Goal: Information Seeking & Learning: Learn about a topic

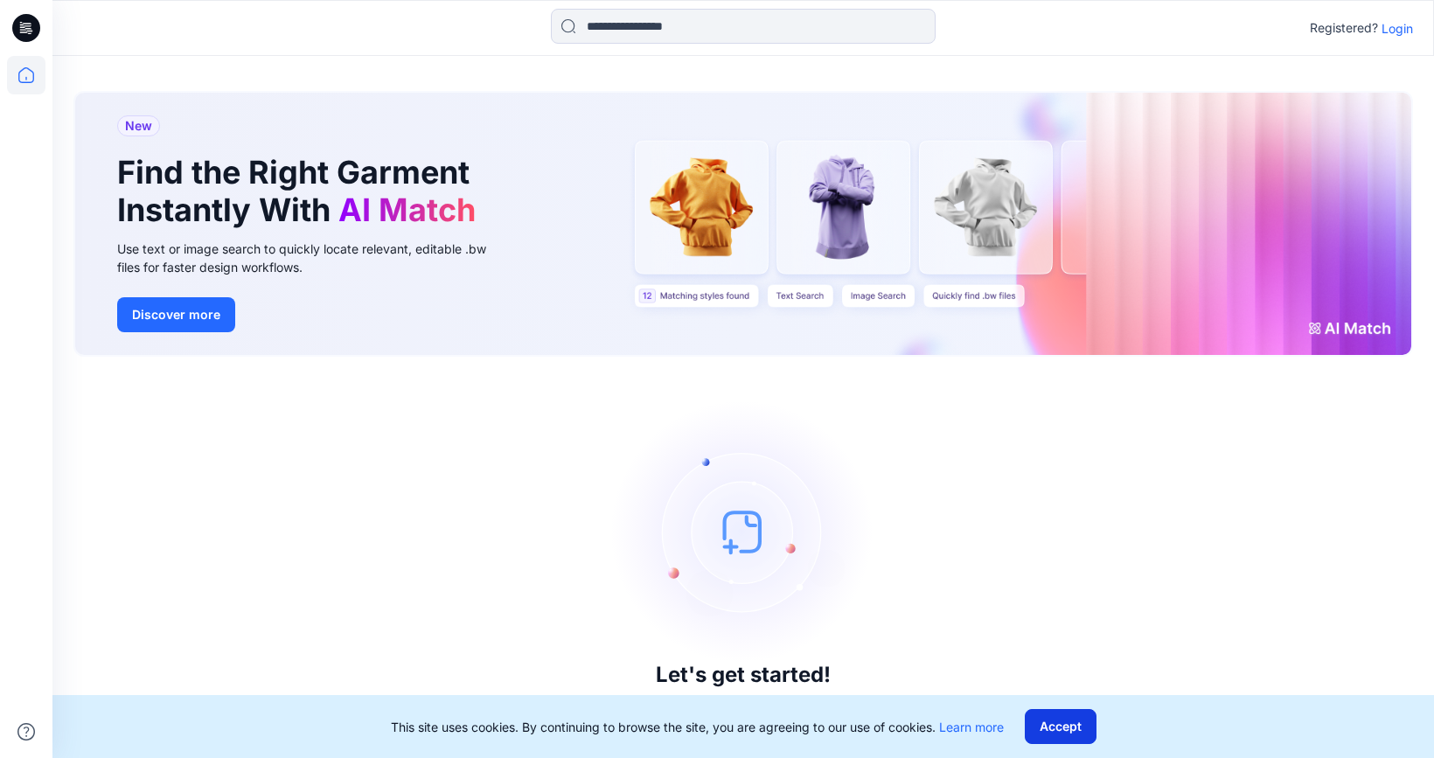
click at [1082, 732] on button "Accept" at bounding box center [1061, 726] width 72 height 35
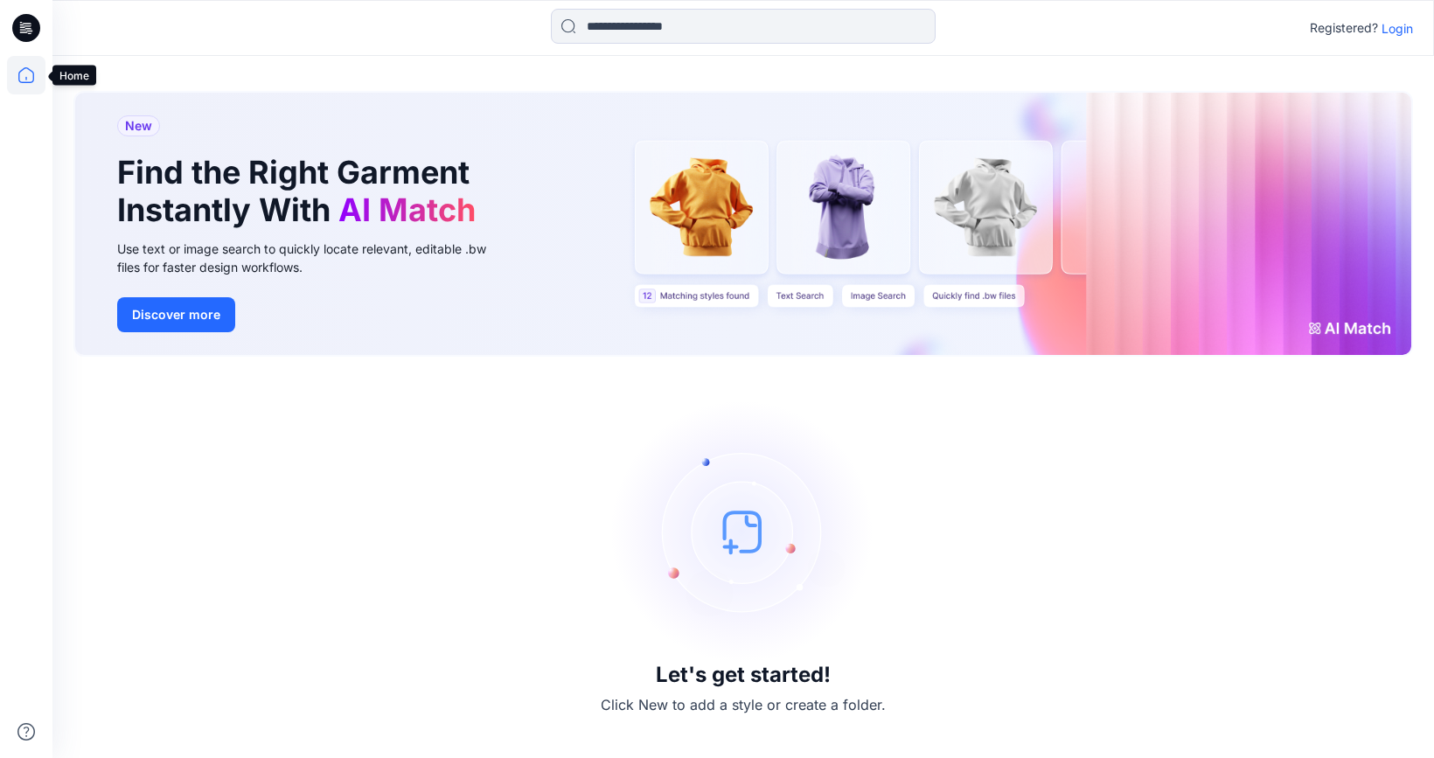
click at [23, 73] on icon at bounding box center [26, 75] width 38 height 38
click at [1400, 26] on p "Login" at bounding box center [1397, 28] width 31 height 18
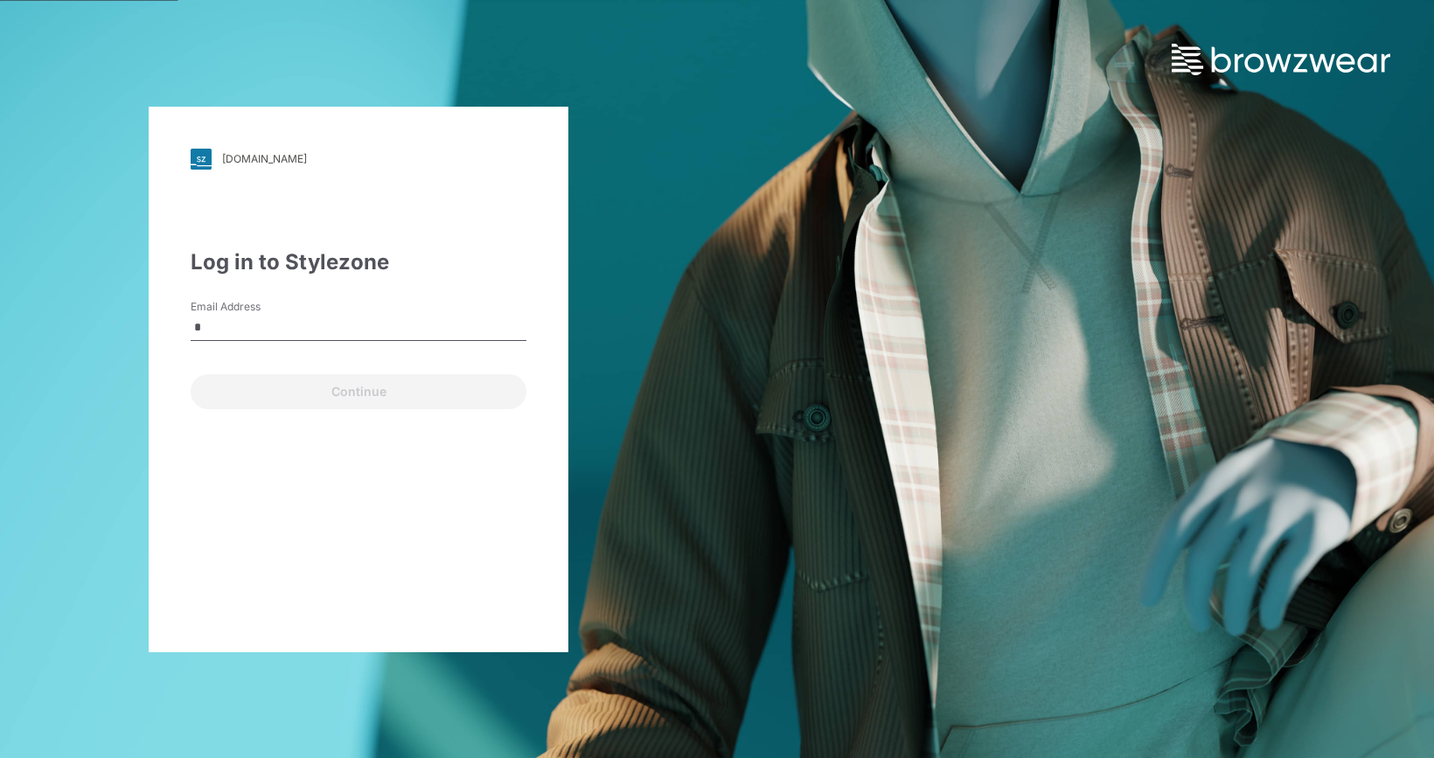
type input "**********"
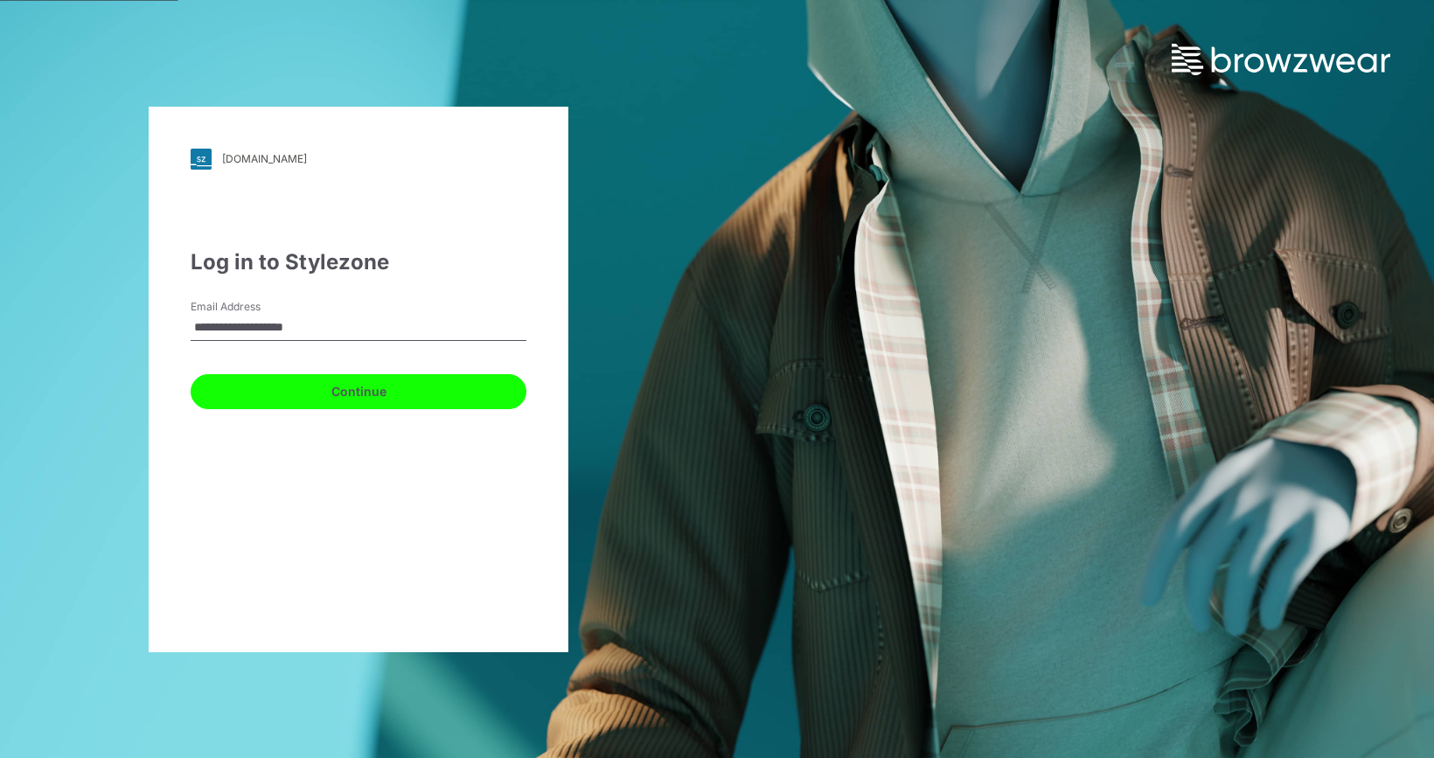
click at [322, 390] on button "Continue" at bounding box center [359, 391] width 336 height 35
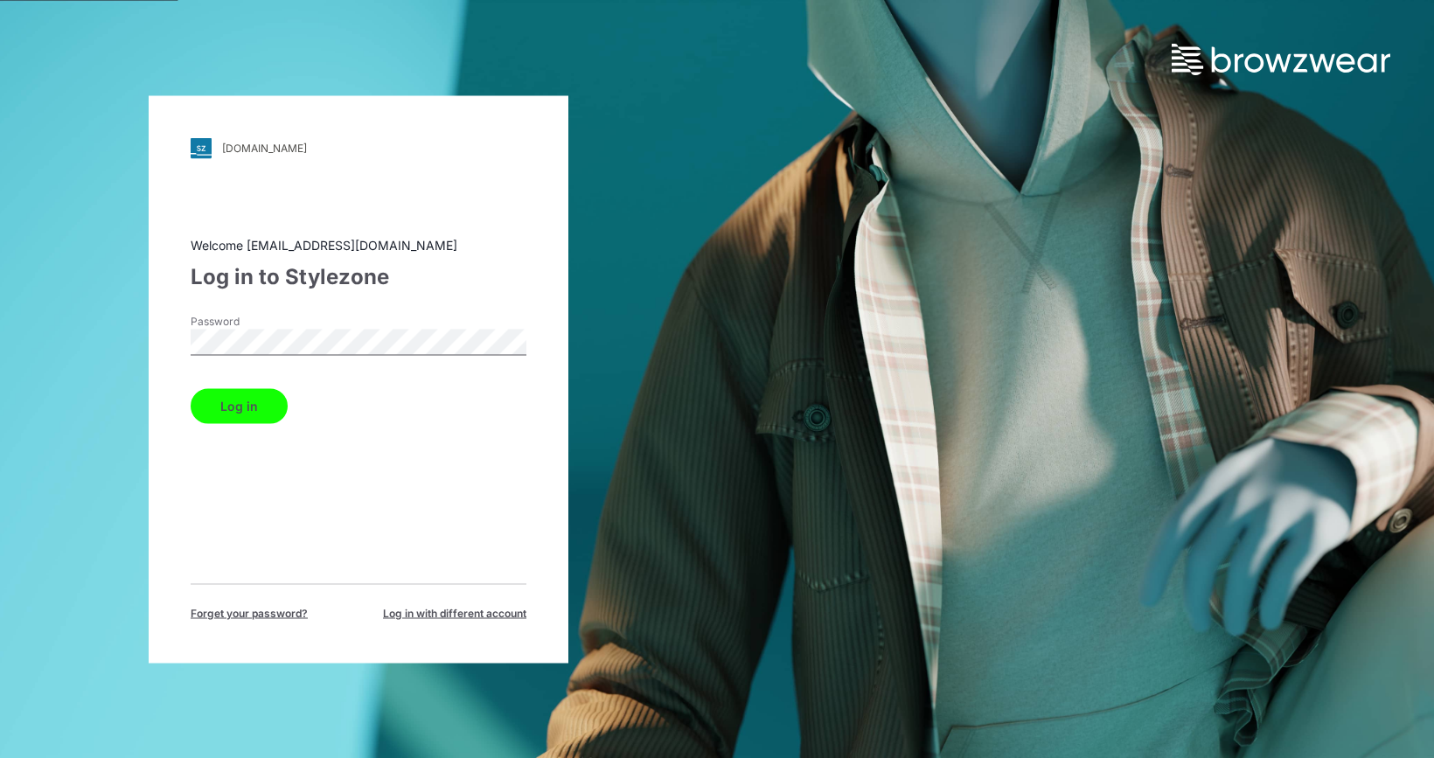
click at [247, 417] on button "Log in" at bounding box center [239, 405] width 97 height 35
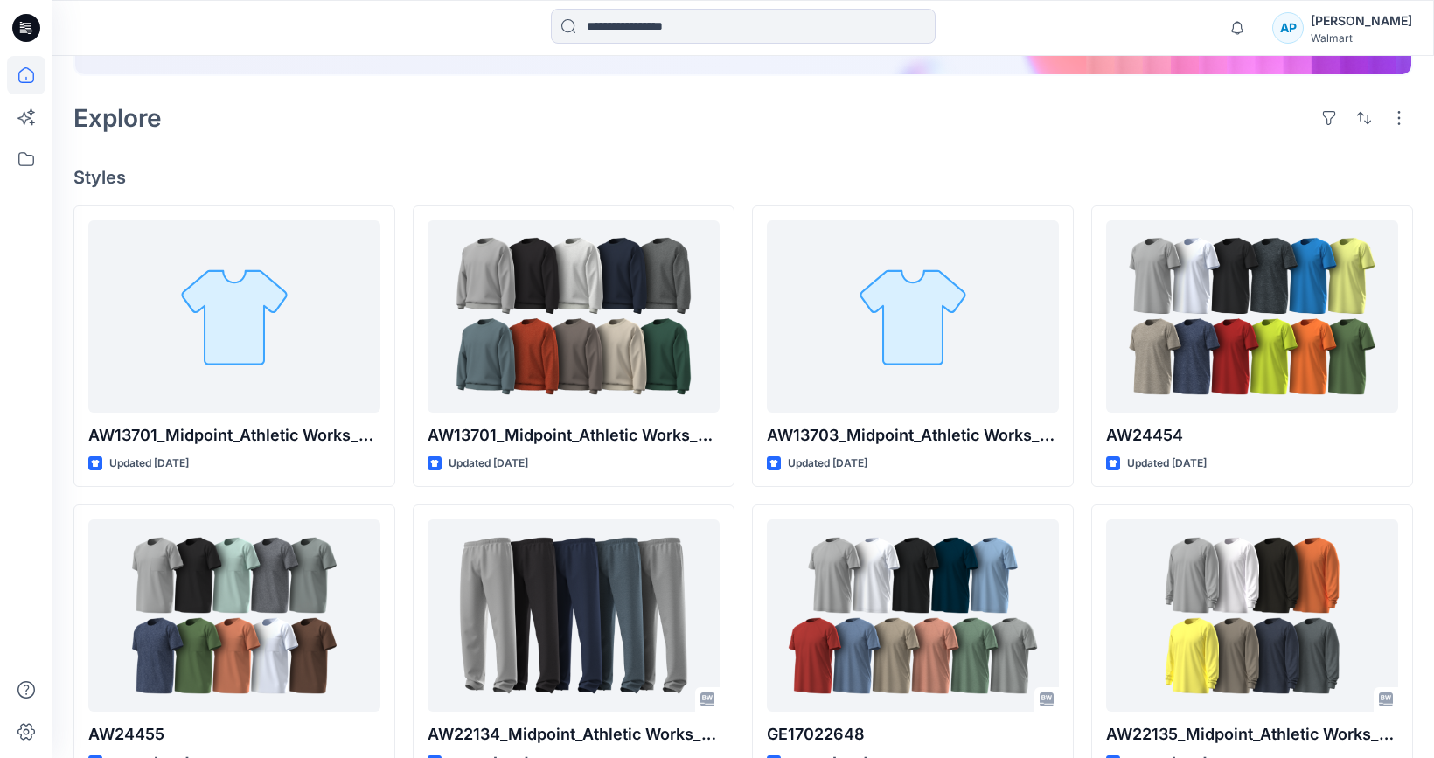
scroll to position [345, 0]
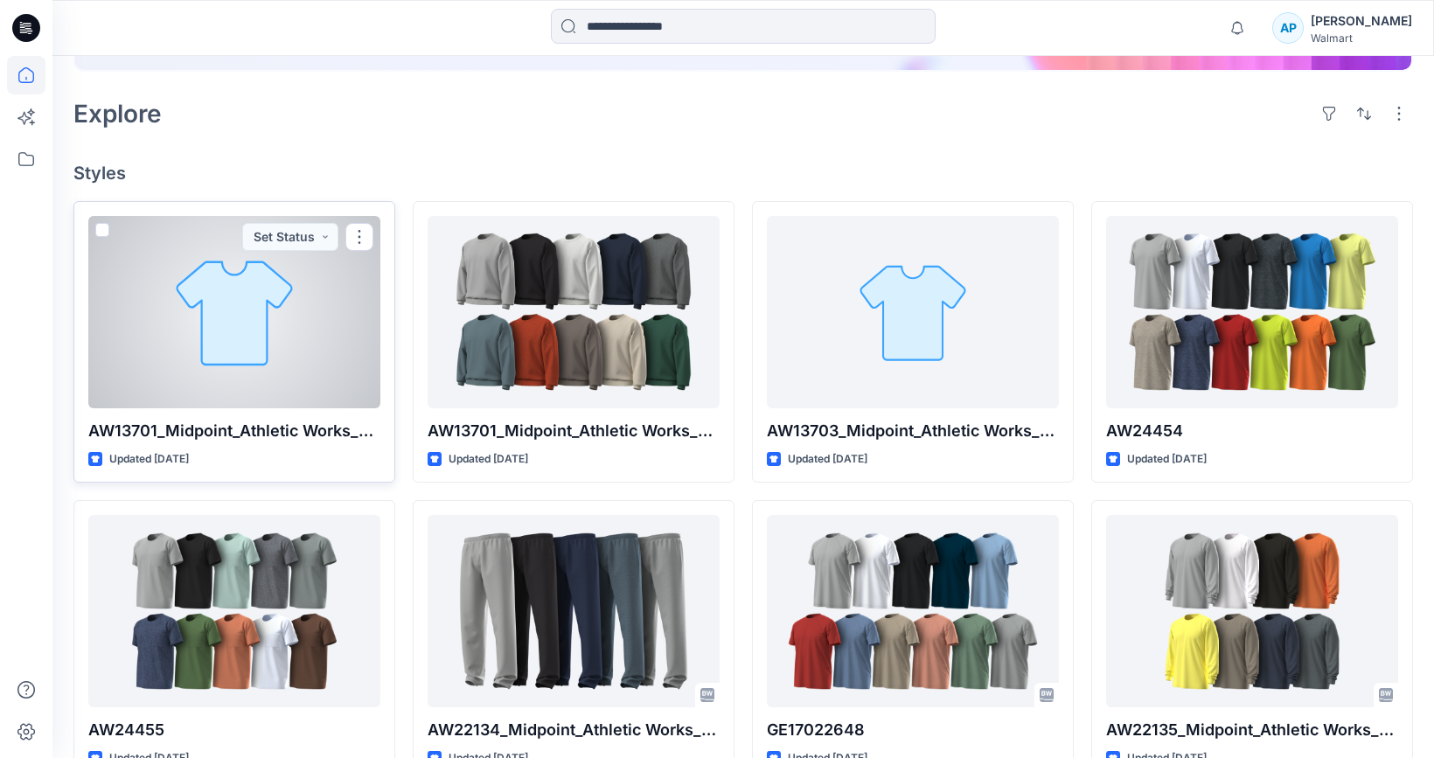
click at [345, 372] on div at bounding box center [234, 312] width 292 height 192
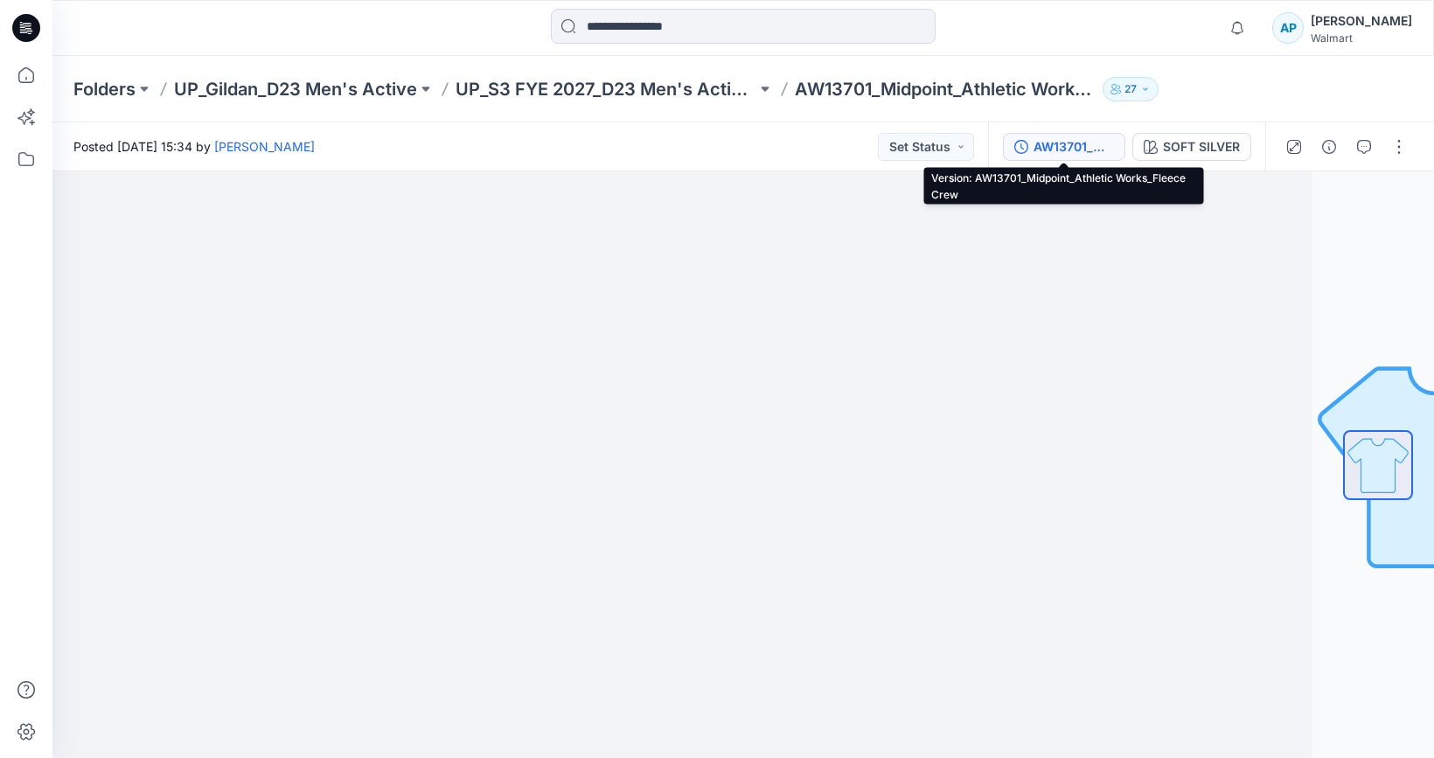
click at [1084, 144] on div "AW13701_Midpoint_Athletic Works_Fleece Crew" at bounding box center [1074, 146] width 80 height 19
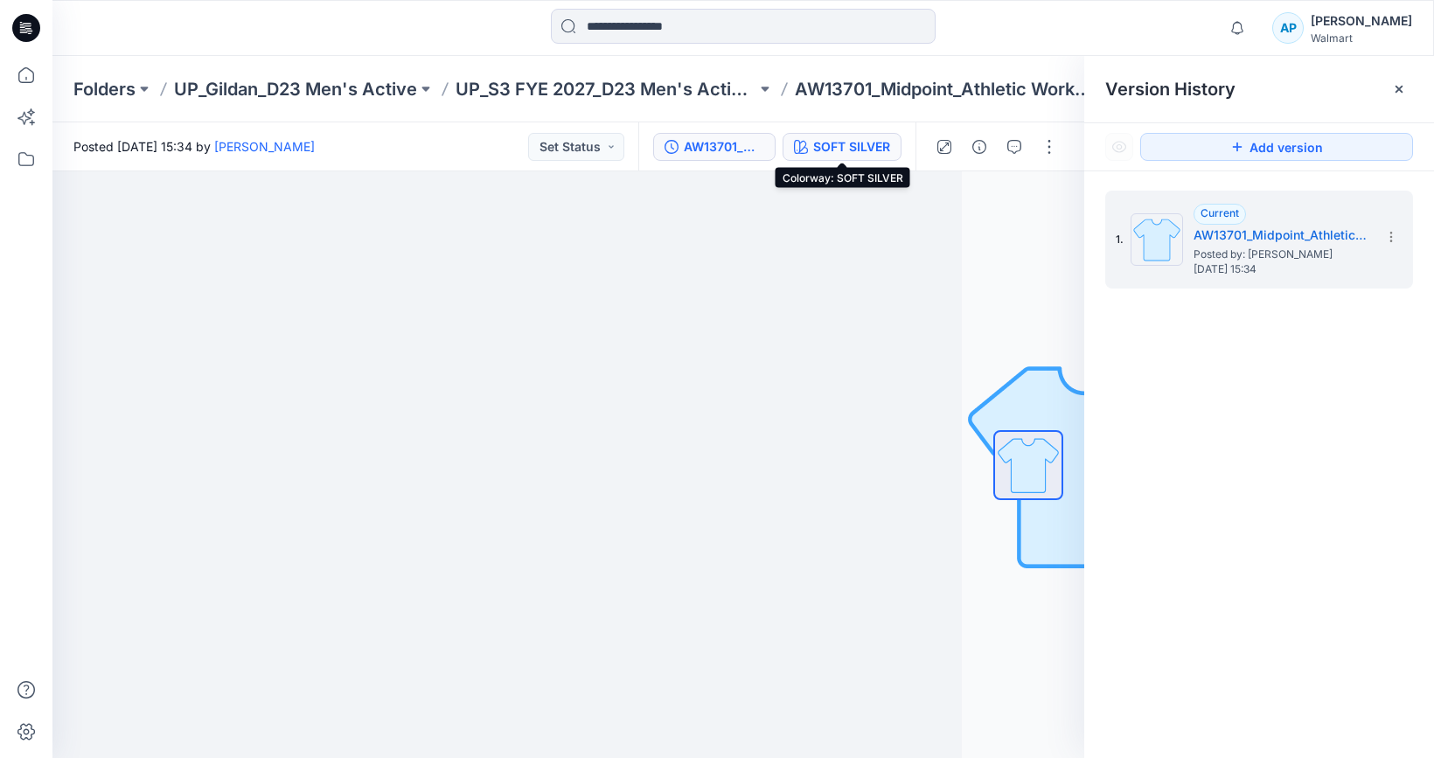
click at [875, 157] on button "SOFT SILVER" at bounding box center [842, 147] width 119 height 28
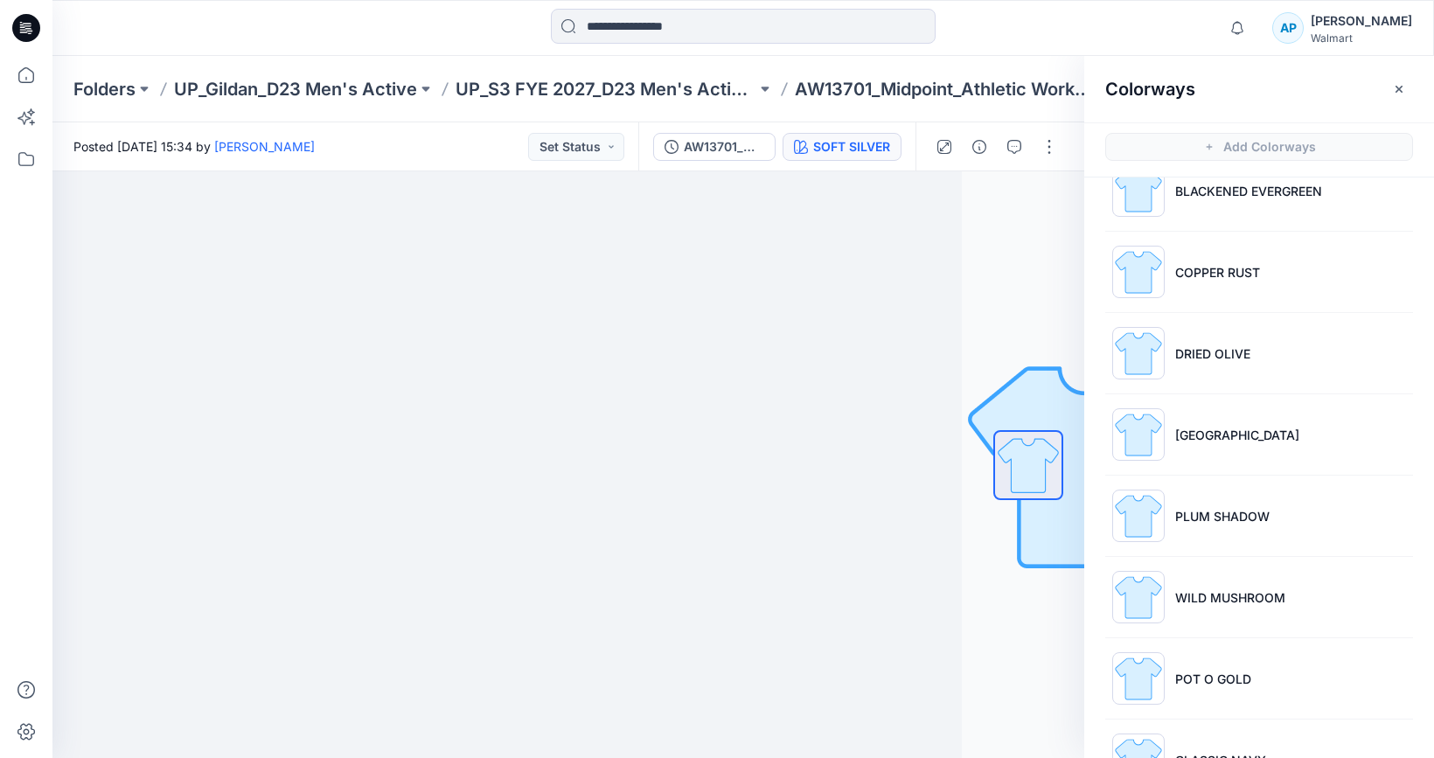
scroll to position [749, 0]
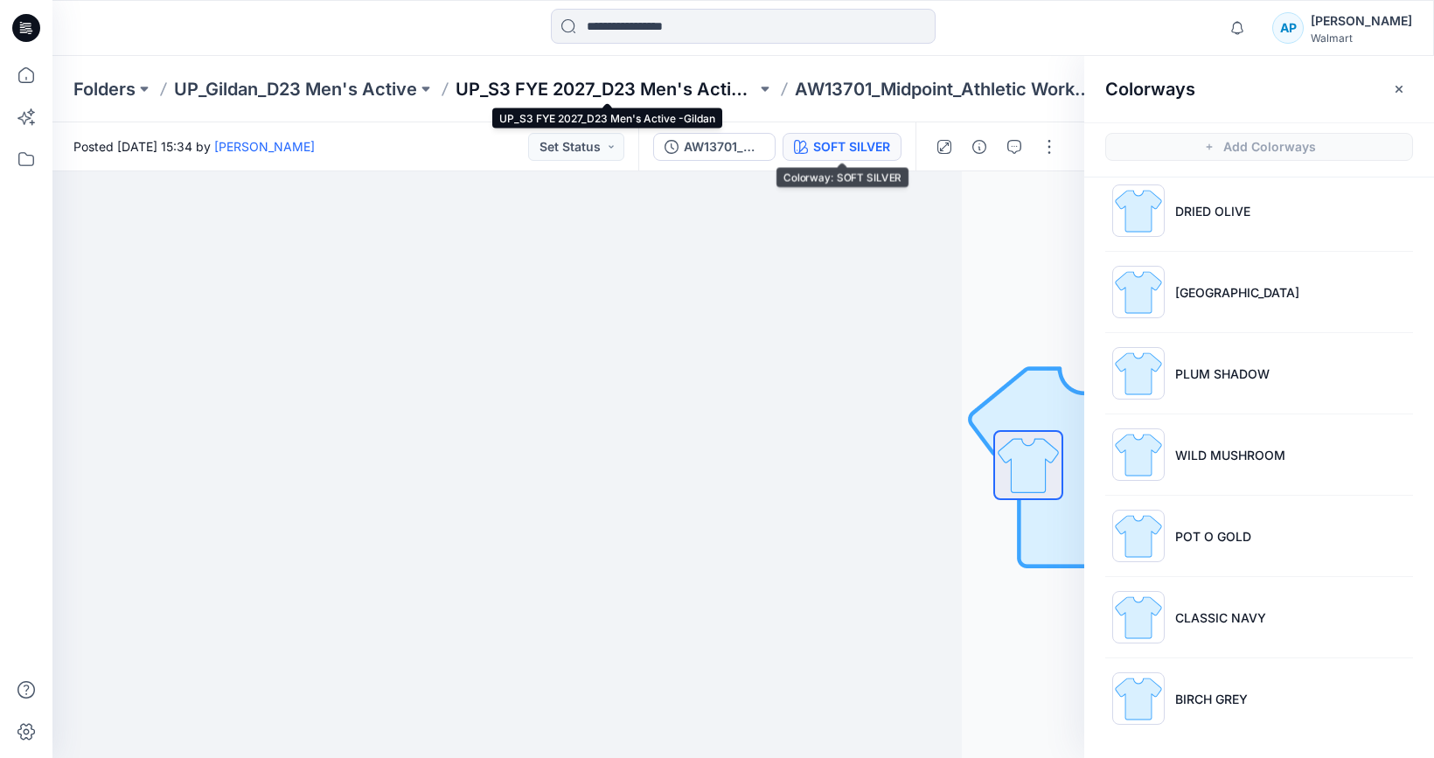
click at [601, 94] on p "UP_S3 FYE 2027_D23 Men's Active -Gildan" at bounding box center [606, 89] width 301 height 24
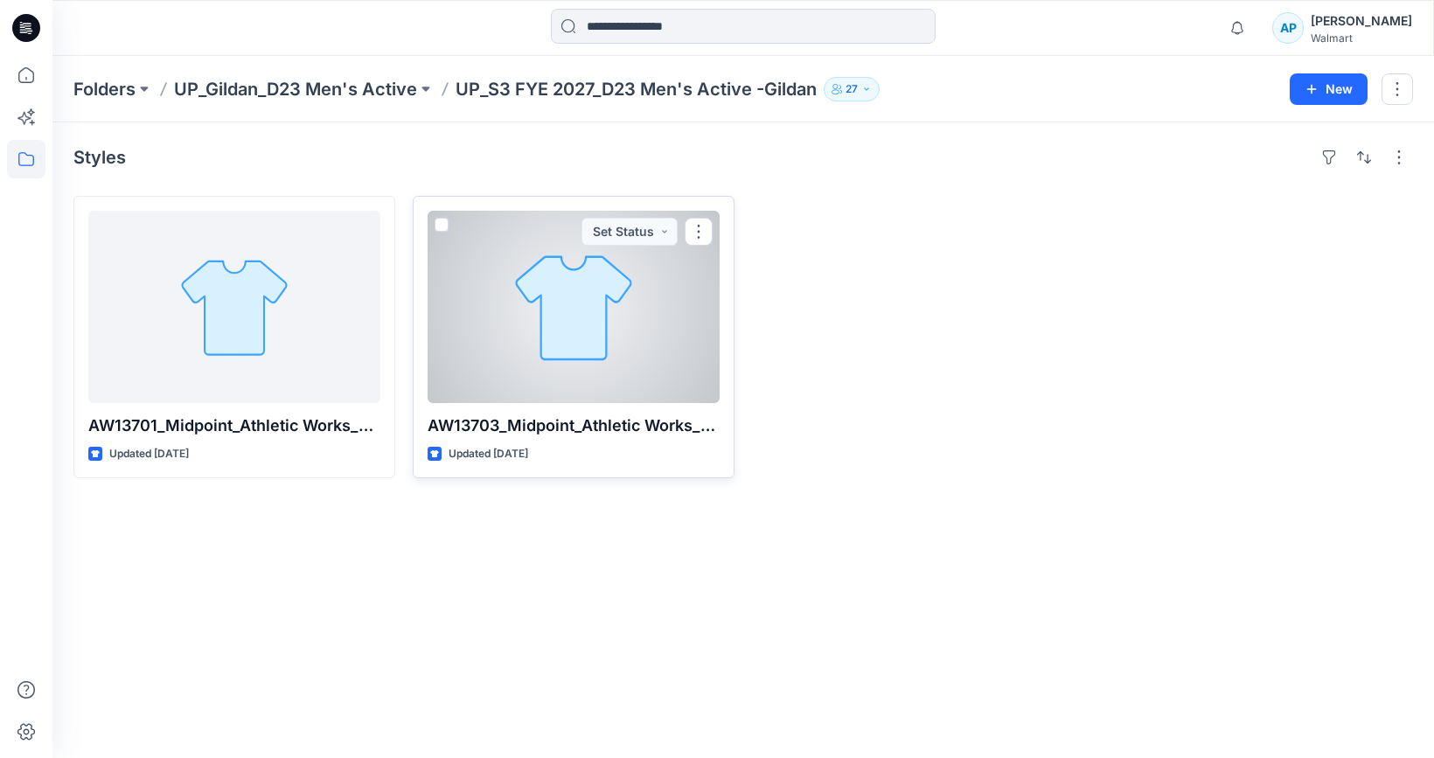
click at [609, 331] on div at bounding box center [574, 307] width 292 height 192
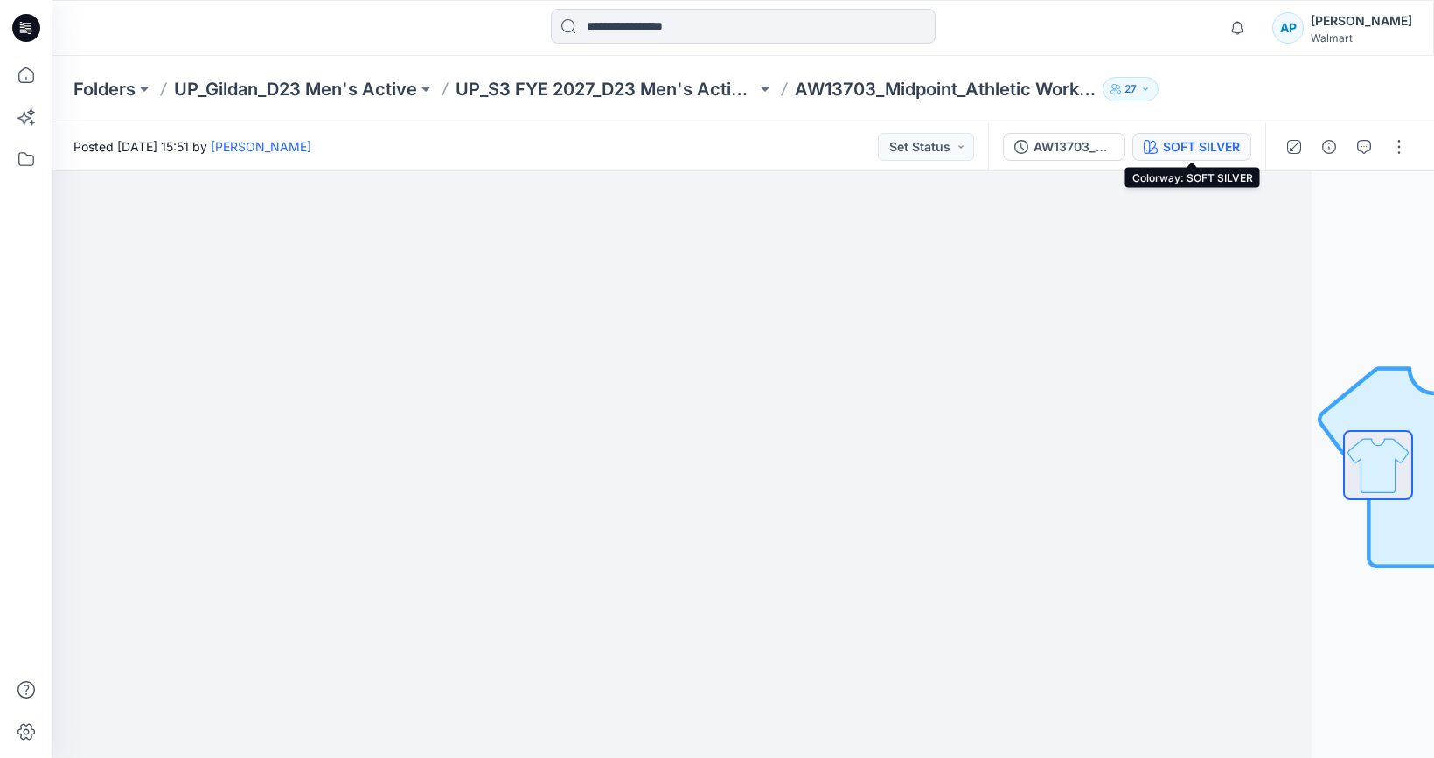
click at [1165, 141] on div "SOFT SILVER" at bounding box center [1201, 146] width 77 height 19
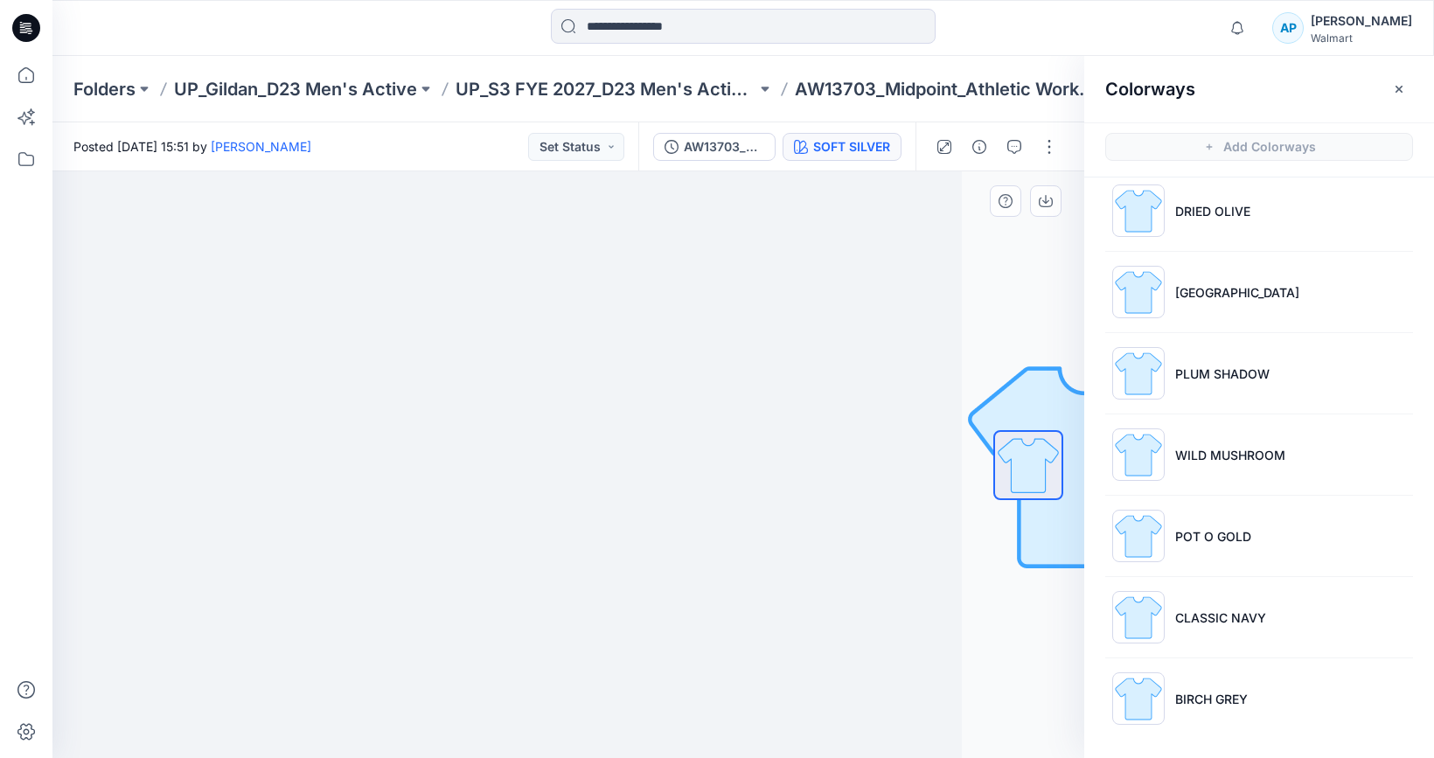
scroll to position [5, 0]
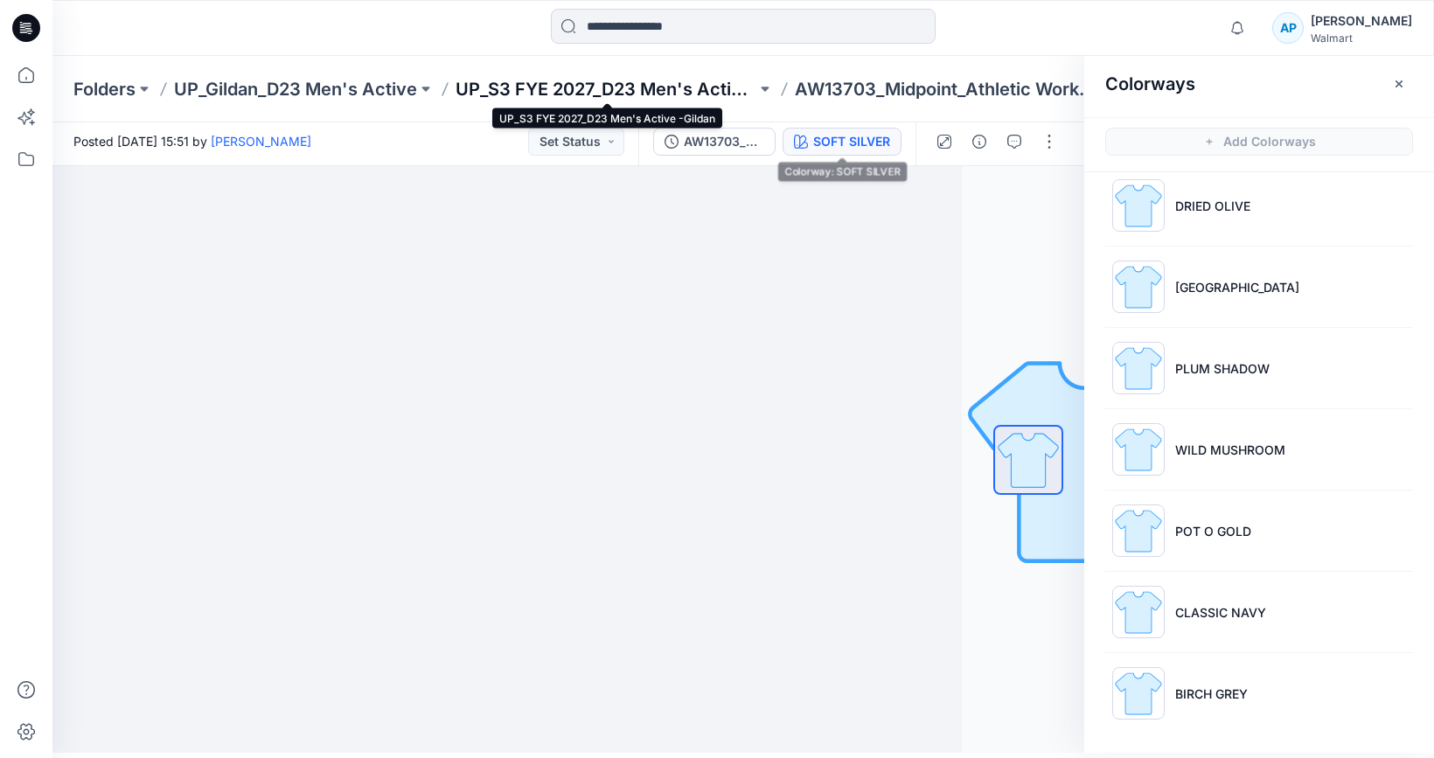
click at [627, 82] on p "UP_S3 FYE 2027_D23 Men's Active -Gildan" at bounding box center [606, 89] width 301 height 24
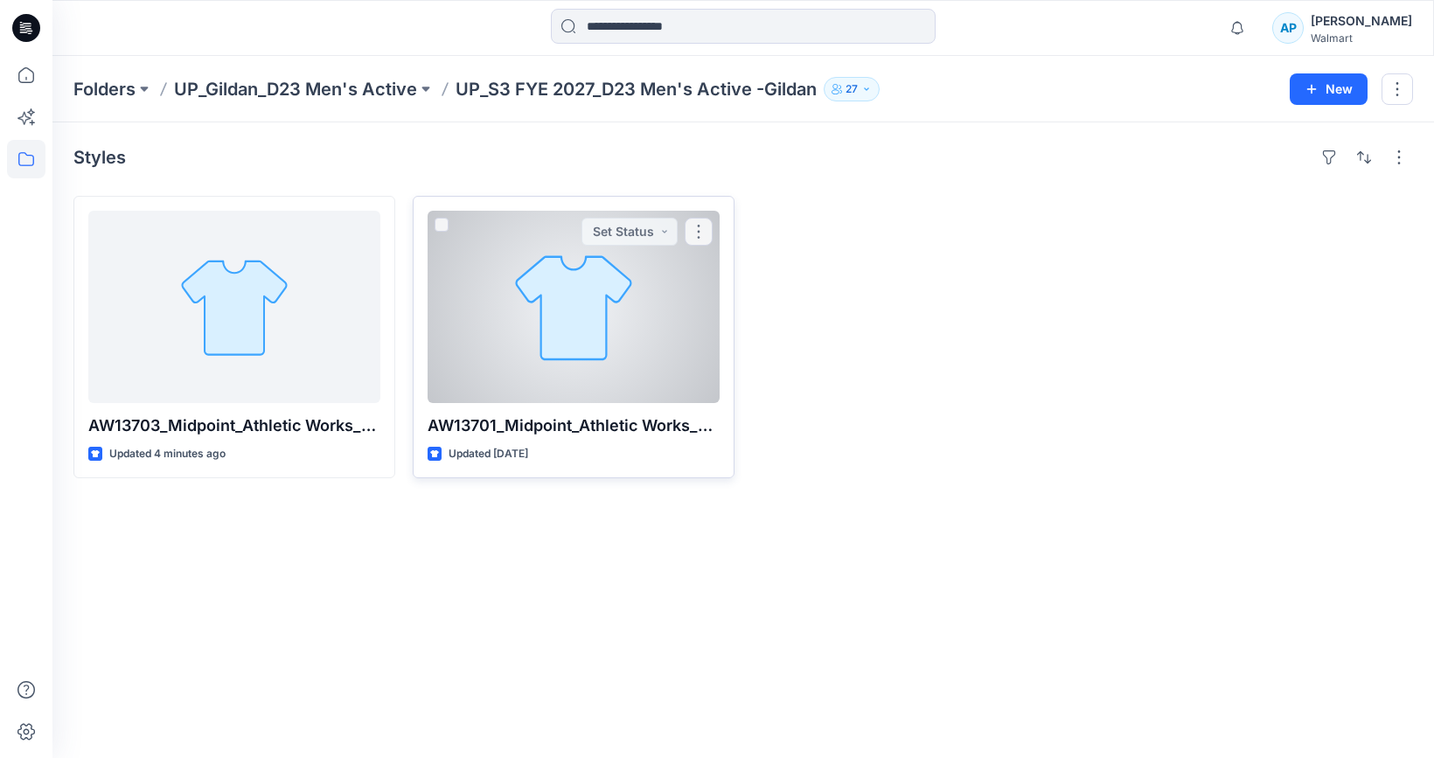
click at [489, 357] on div at bounding box center [574, 307] width 292 height 192
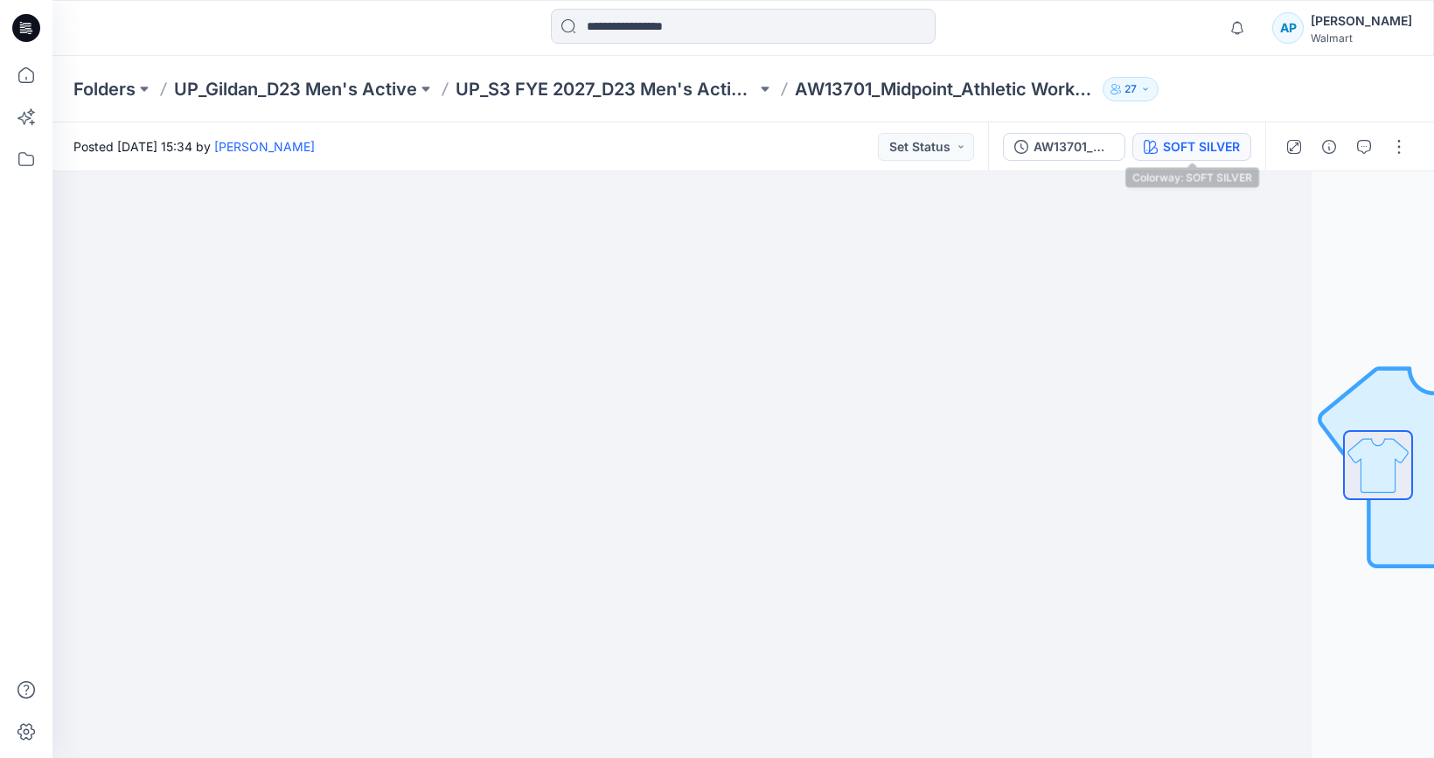
click at [1194, 143] on div "SOFT SILVER" at bounding box center [1201, 146] width 77 height 19
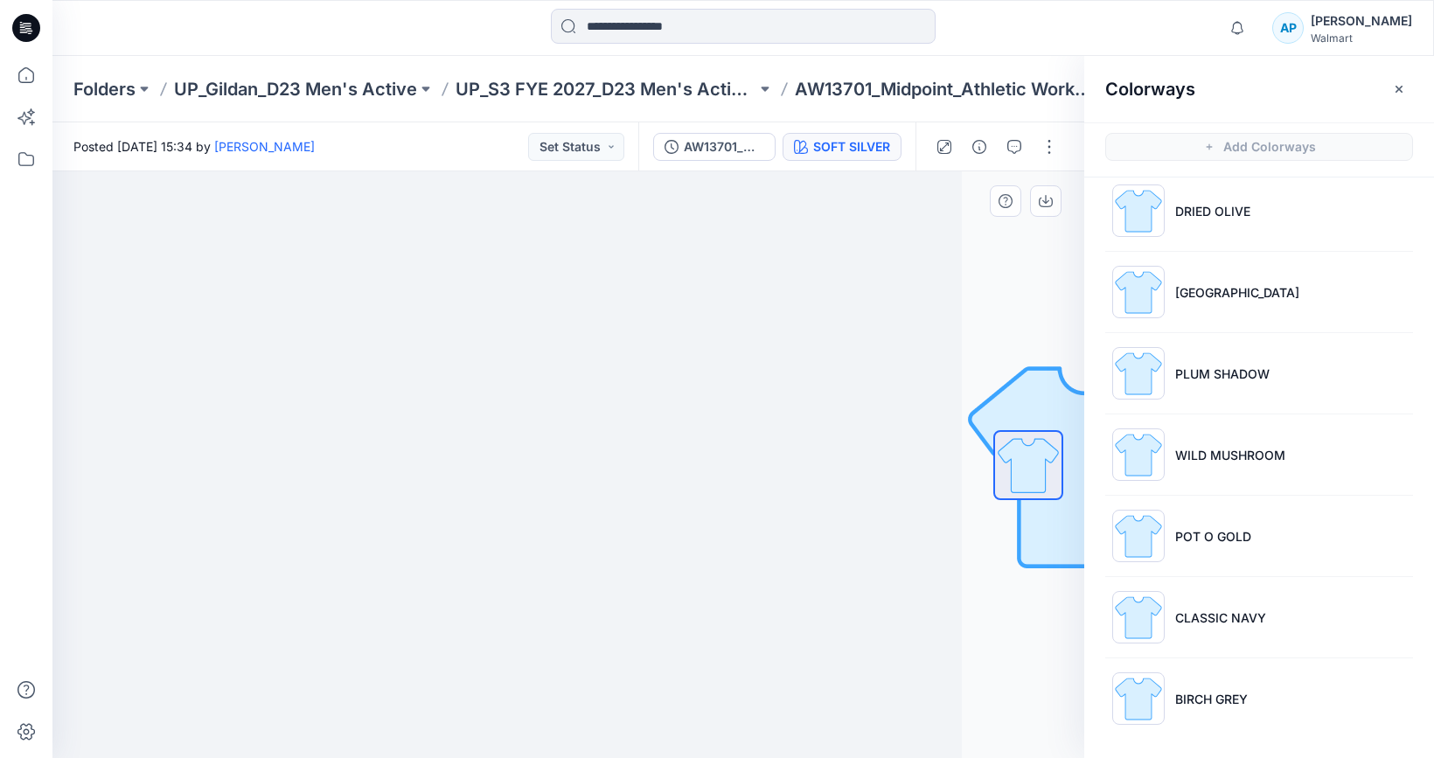
scroll to position [5, 0]
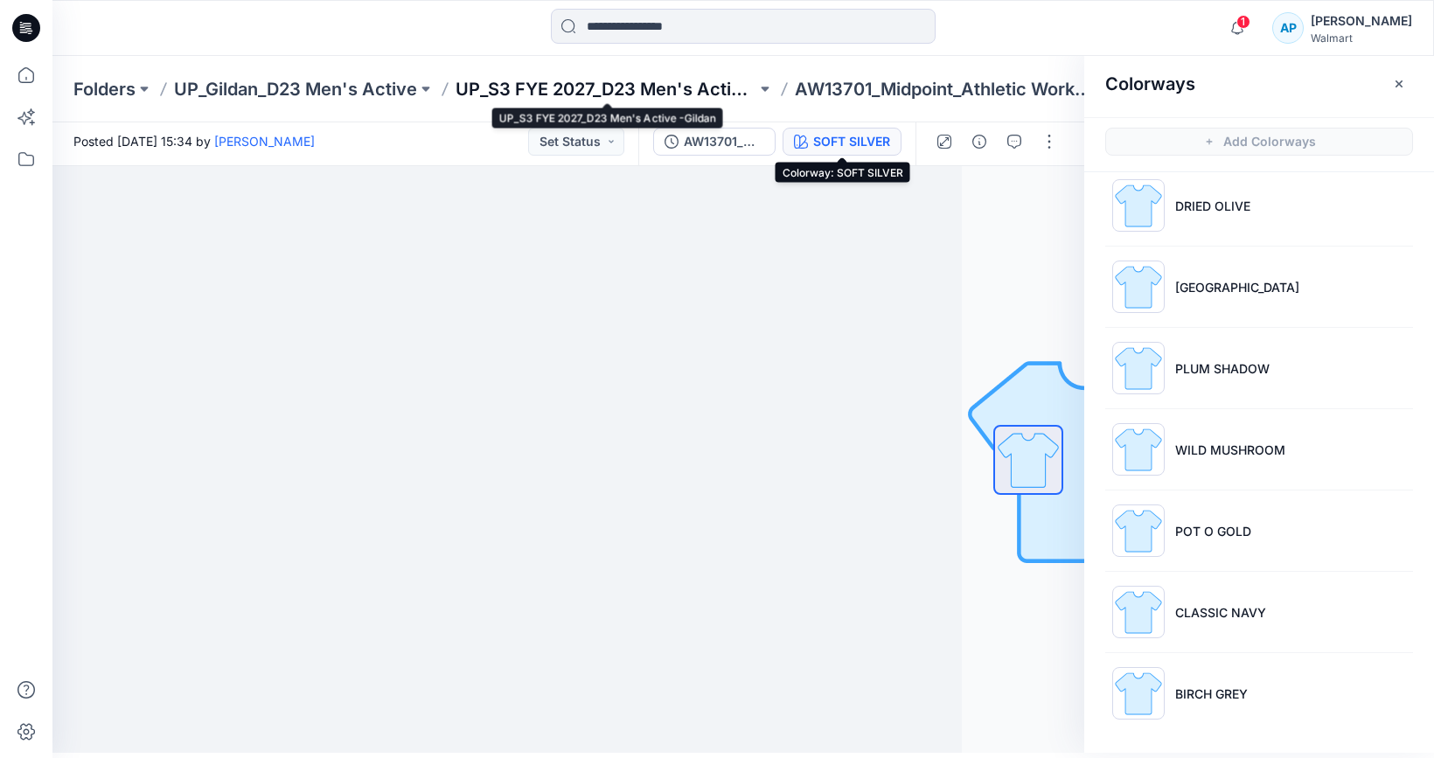
click at [519, 85] on p "UP_S3 FYE 2027_D23 Men's Active -Gildan" at bounding box center [606, 89] width 301 height 24
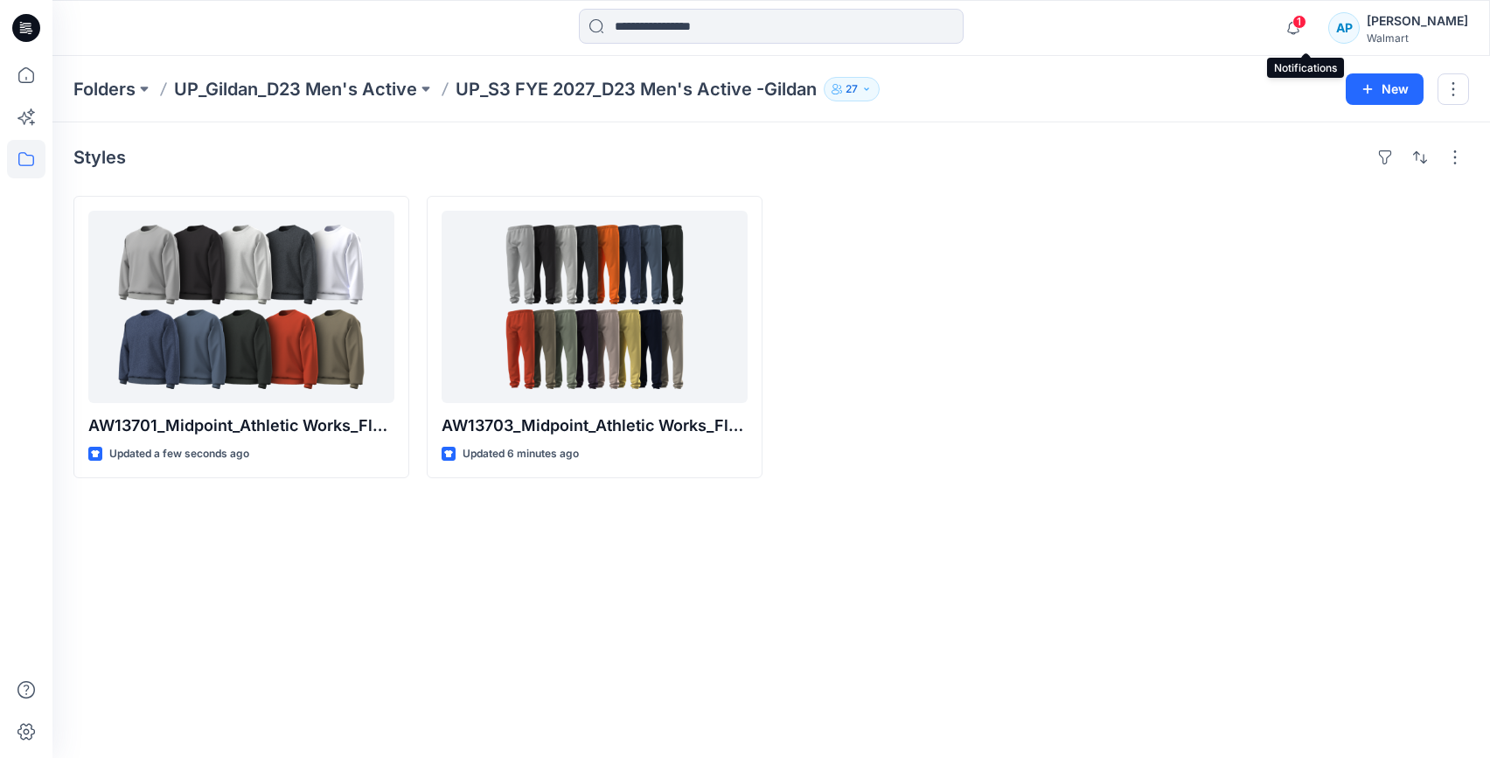
click at [1306, 21] on span "1" at bounding box center [1299, 22] width 14 height 14
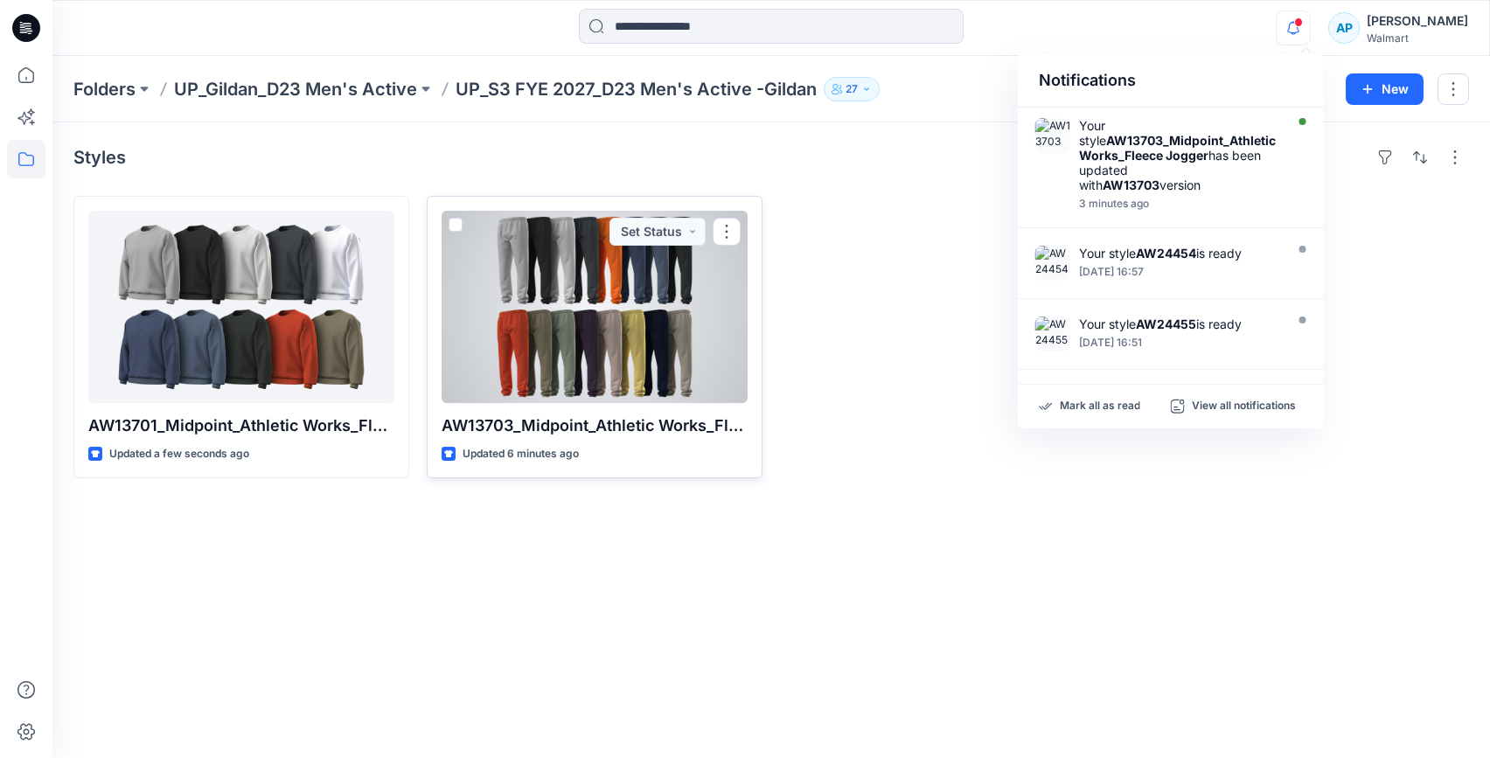
click at [668, 336] on div at bounding box center [595, 307] width 306 height 192
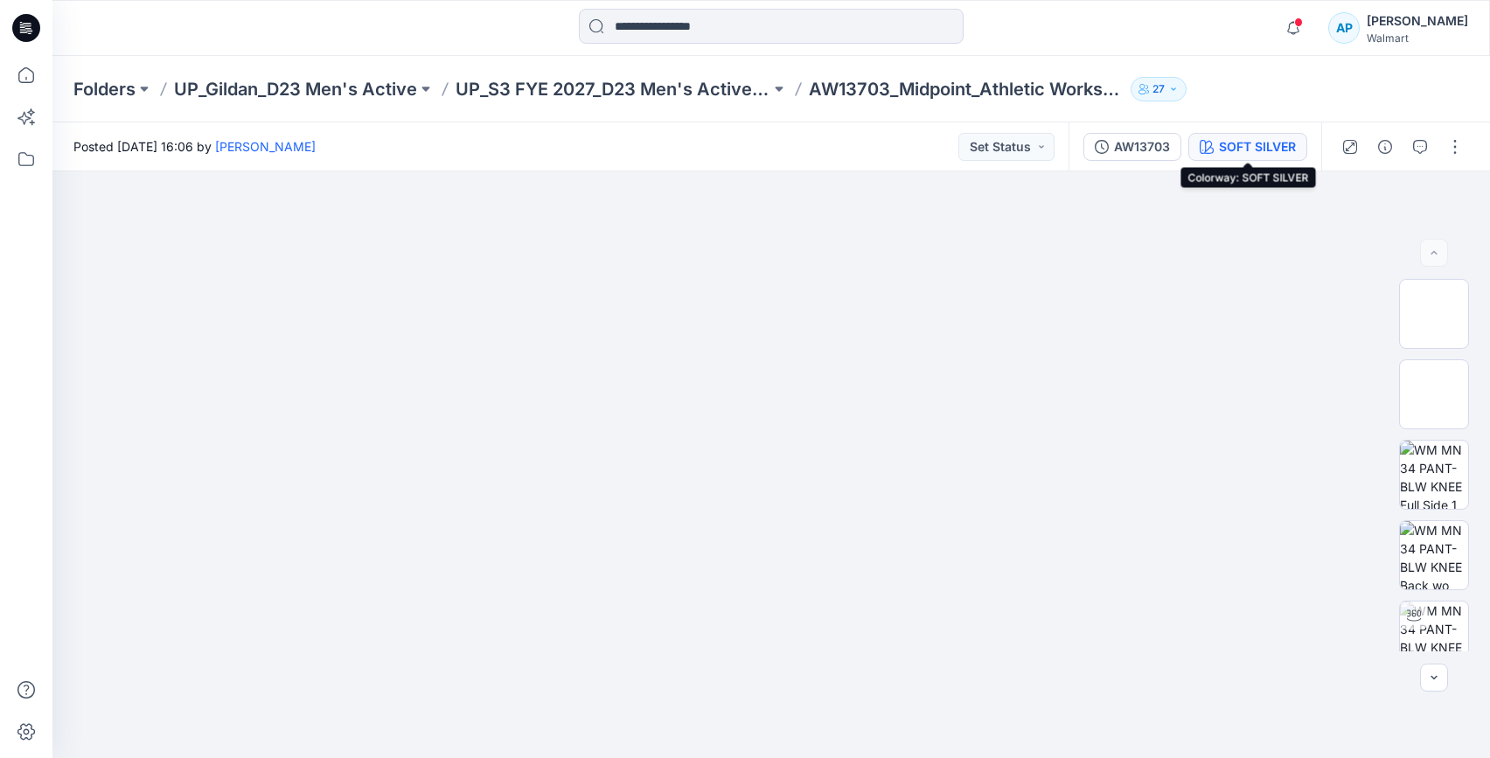
click at [1243, 150] on div "SOFT SILVER" at bounding box center [1257, 146] width 77 height 19
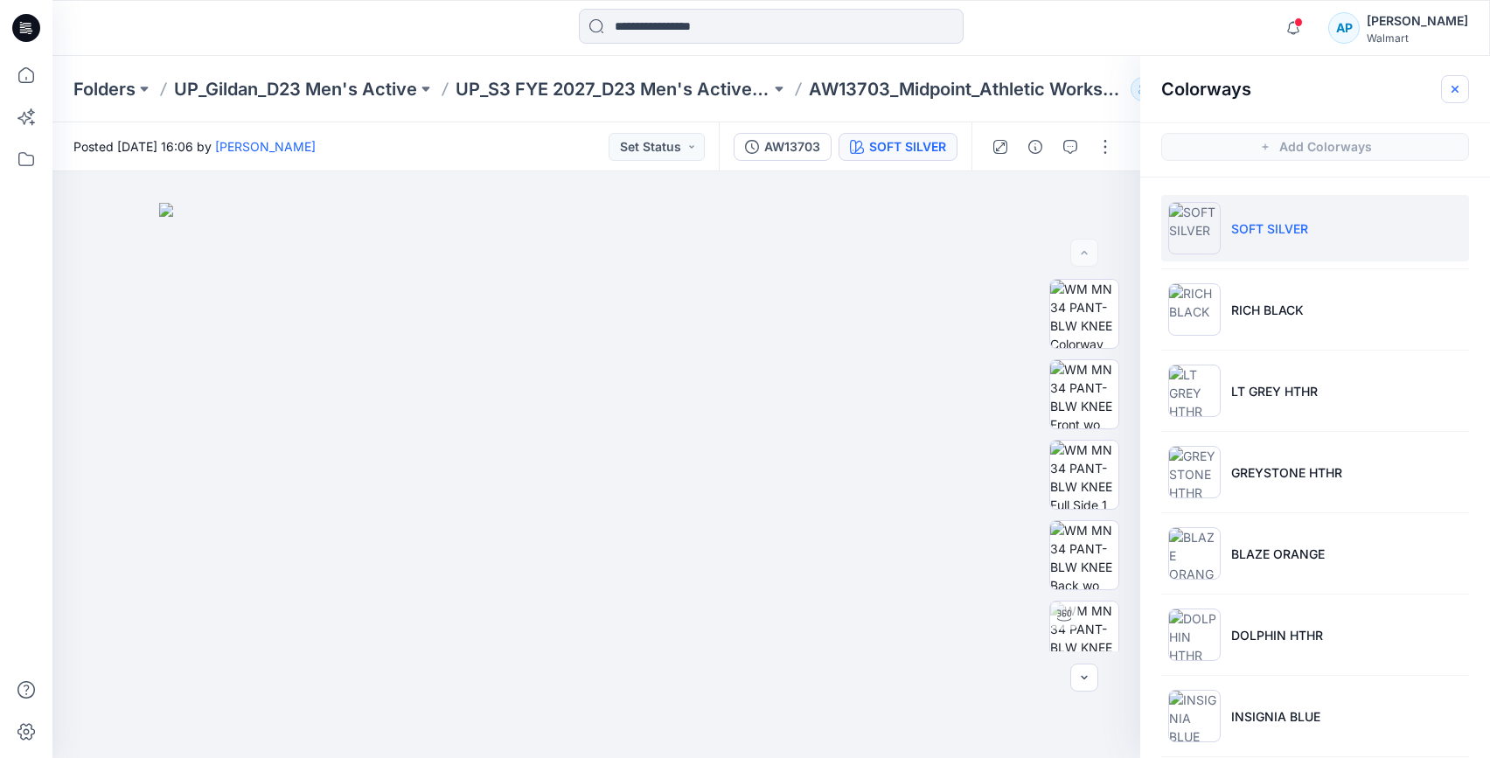
click at [1433, 87] on icon "button" at bounding box center [1455, 88] width 7 height 7
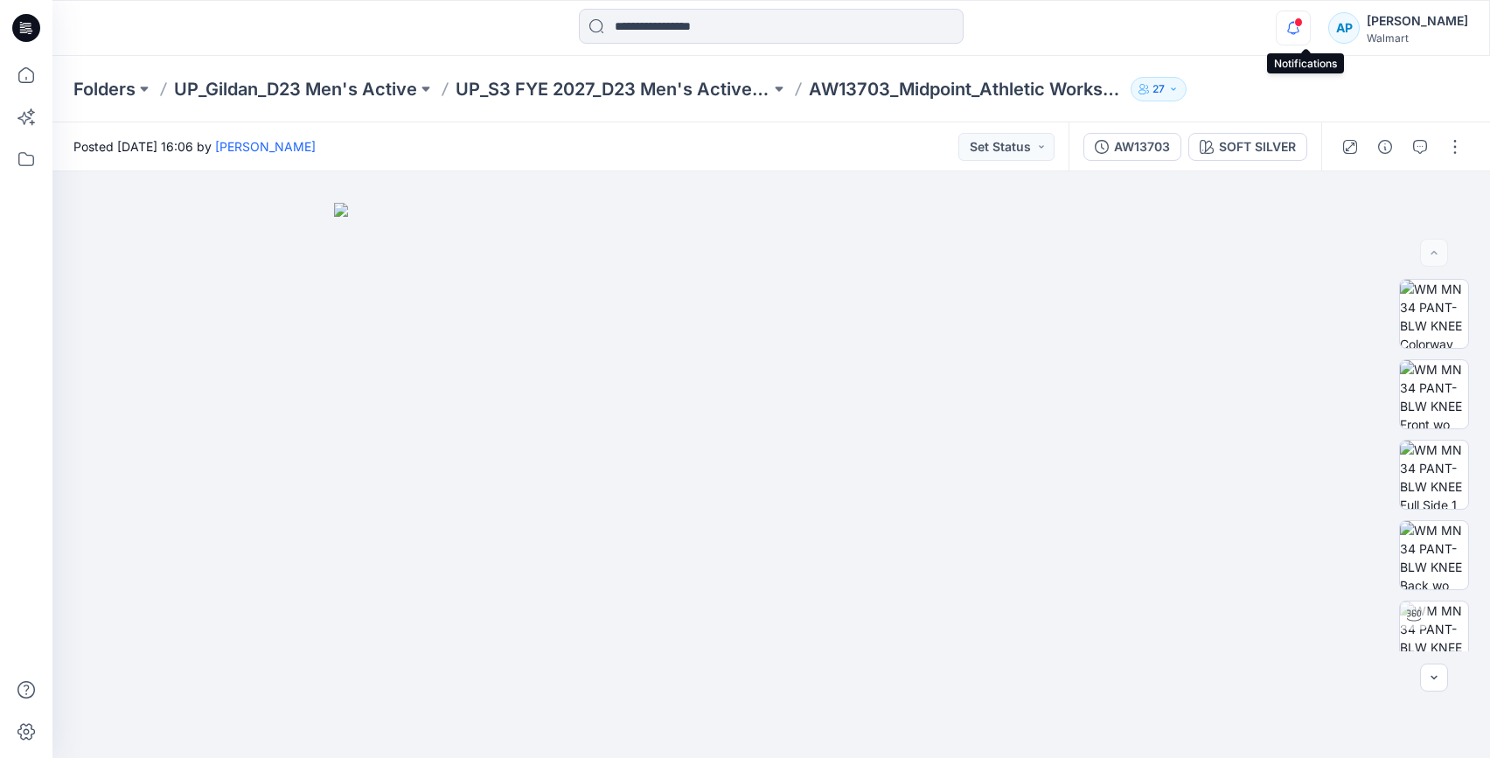
click at [1310, 33] on icon "button" at bounding box center [1293, 27] width 33 height 35
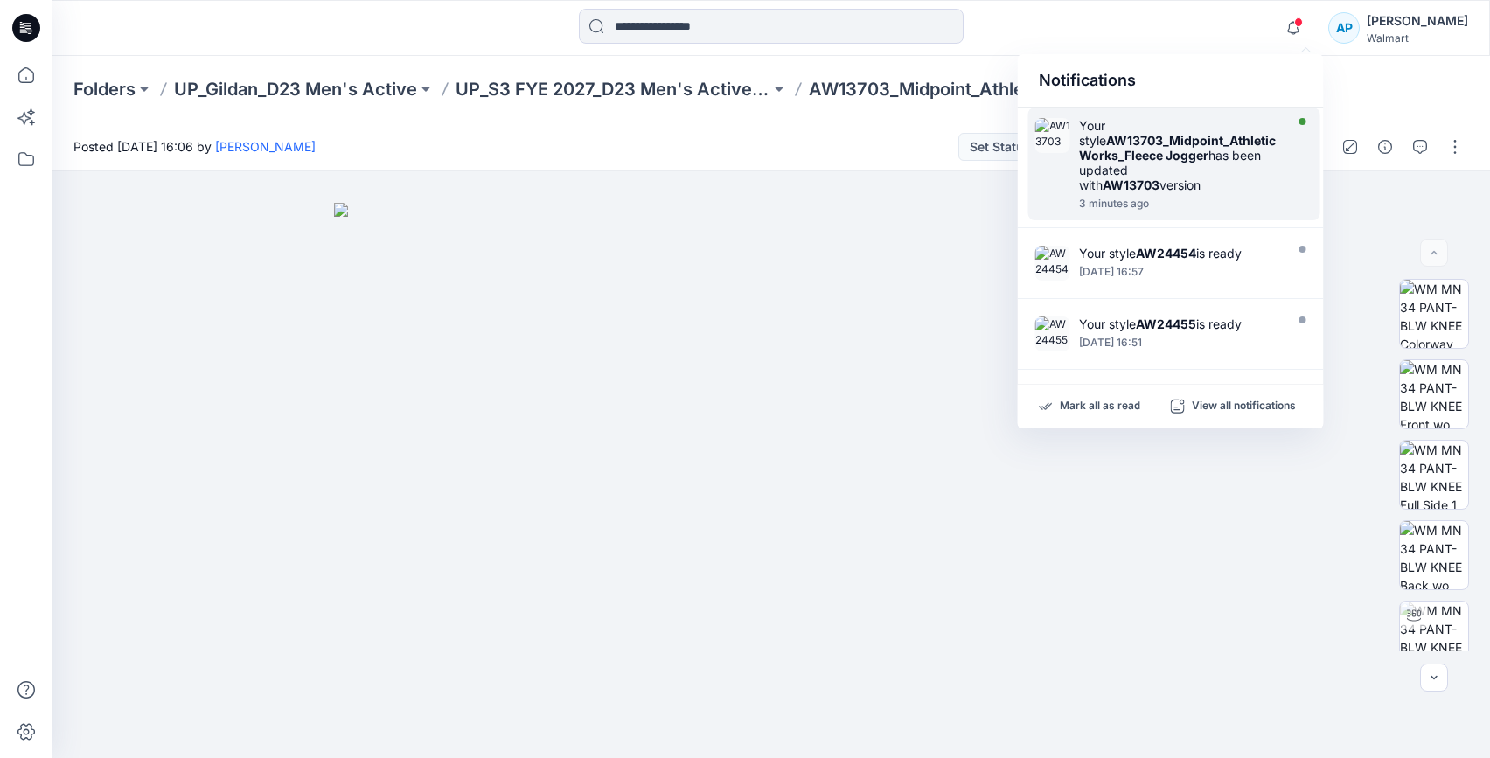
click at [1243, 174] on div "Your style AW13703_Midpoint_Athletic Works_Fleece Jogger has been updated with …" at bounding box center [1179, 155] width 201 height 74
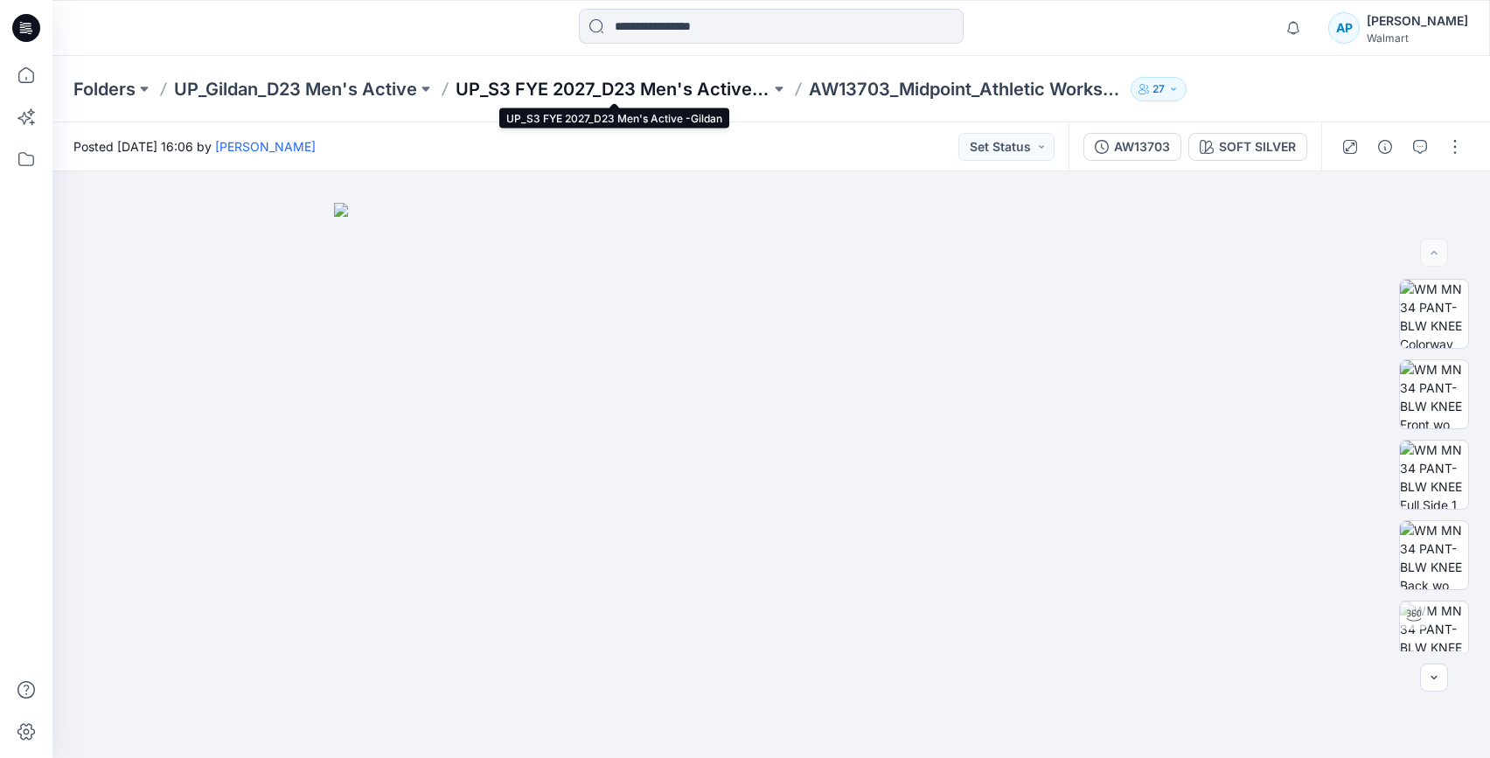
click at [668, 91] on p "UP_S3 FYE 2027_D23 Men's Active -Gildan" at bounding box center [613, 89] width 315 height 24
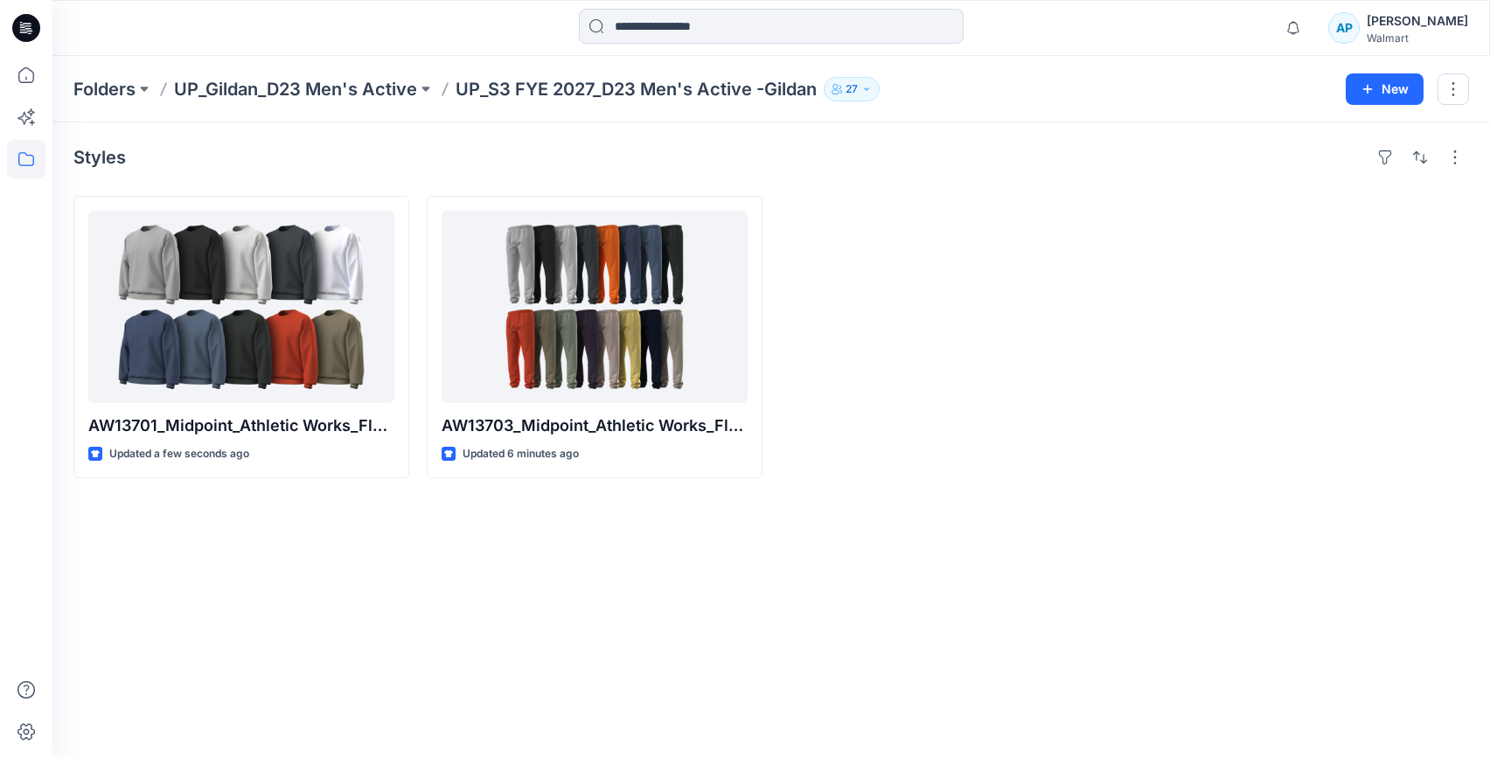
click at [540, 83] on p "UP_S3 FYE 2027_D23 Men's Active -Gildan" at bounding box center [636, 89] width 361 height 24
click at [520, 87] on p "UP_S3 FYE 2027_D23 Men's Active -Gildan" at bounding box center [636, 89] width 361 height 24
click at [363, 87] on p "UP_Gildan_D23 Men's Active" at bounding box center [295, 89] width 243 height 24
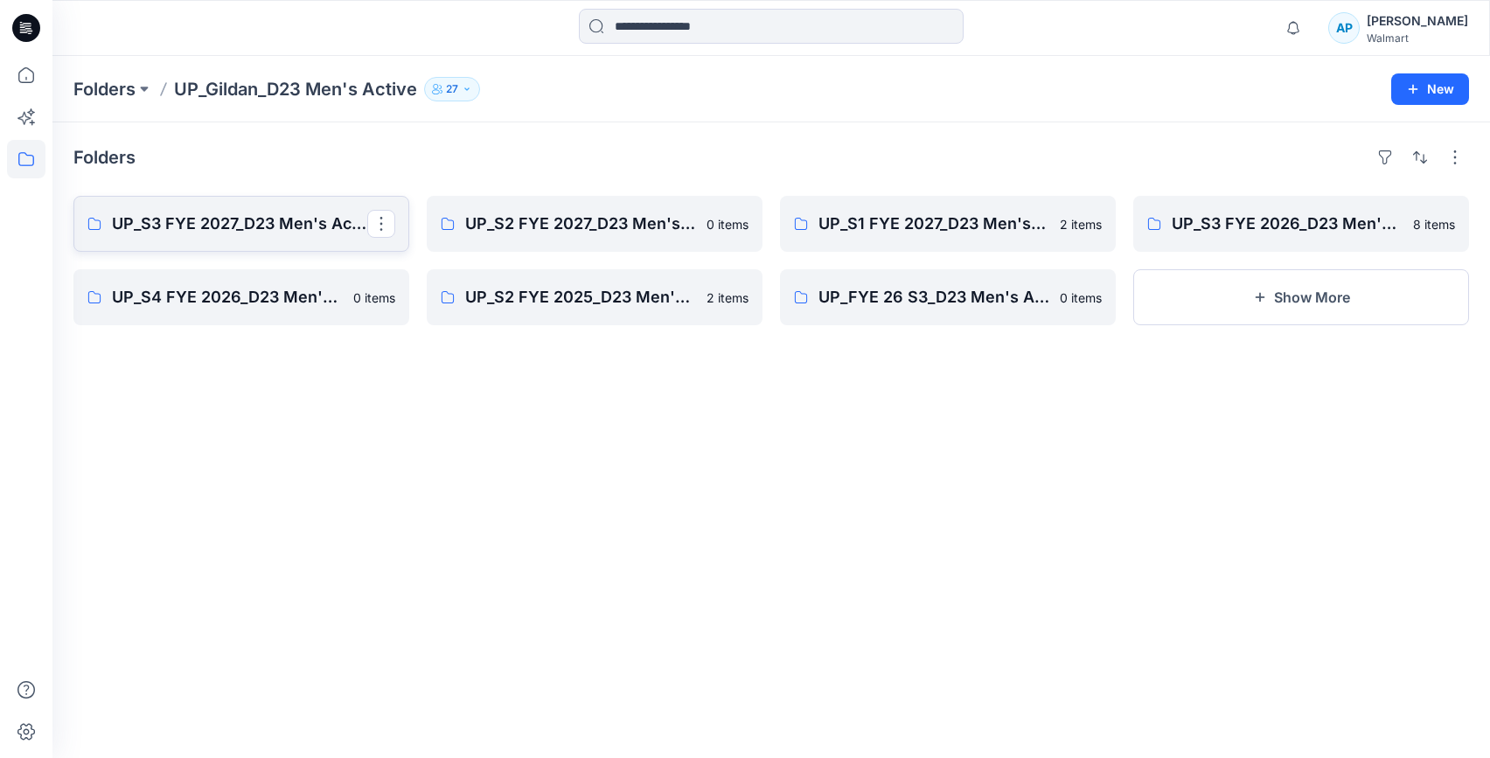
click at [270, 223] on p "UP_S3 FYE 2027_D23 Men's Active -Gildan" at bounding box center [239, 224] width 255 height 24
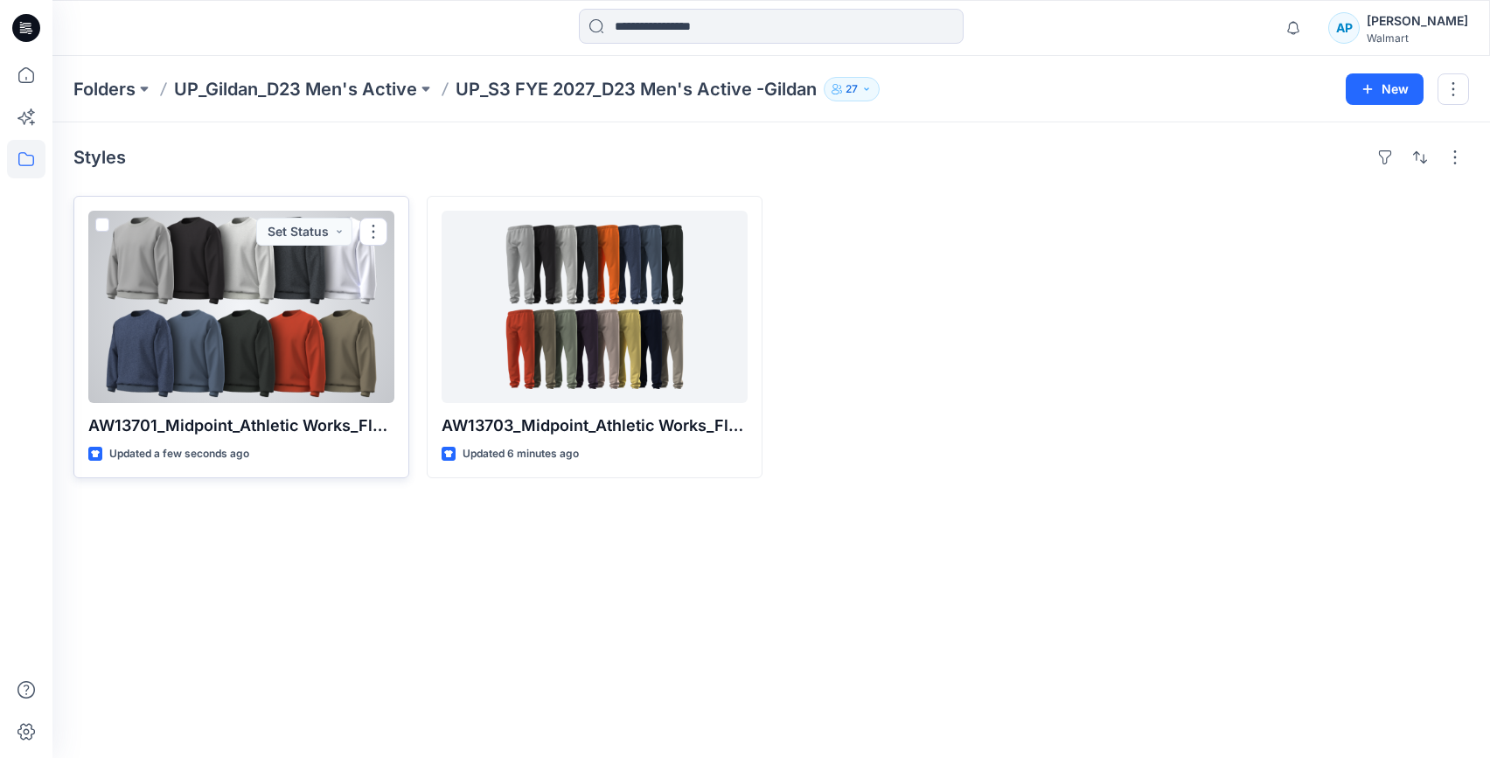
click at [288, 300] on div at bounding box center [241, 307] width 306 height 192
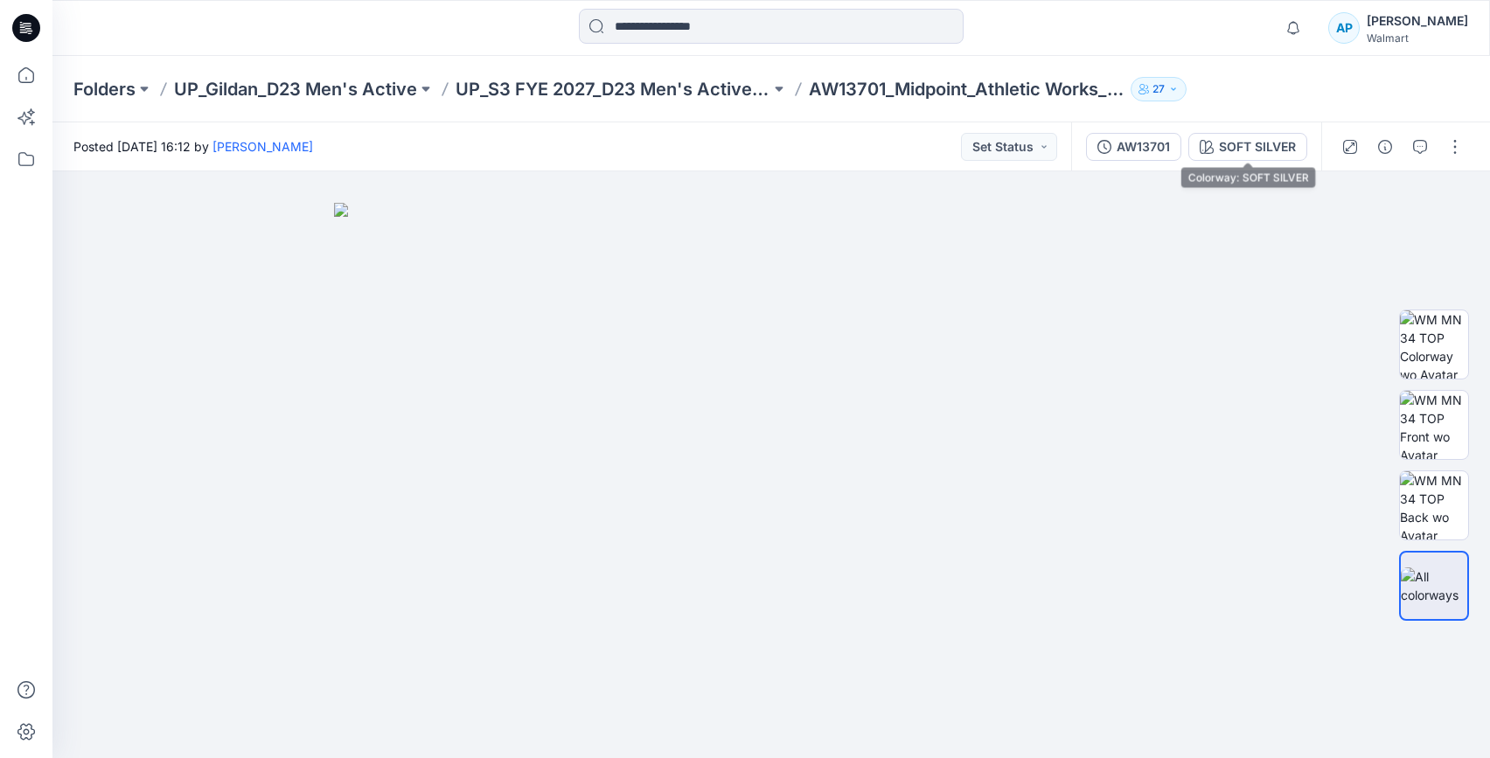
click at [1245, 131] on div "AW13701 SOFT SILVER" at bounding box center [1196, 146] width 250 height 49
click at [1243, 139] on div "SOFT SILVER" at bounding box center [1257, 146] width 77 height 19
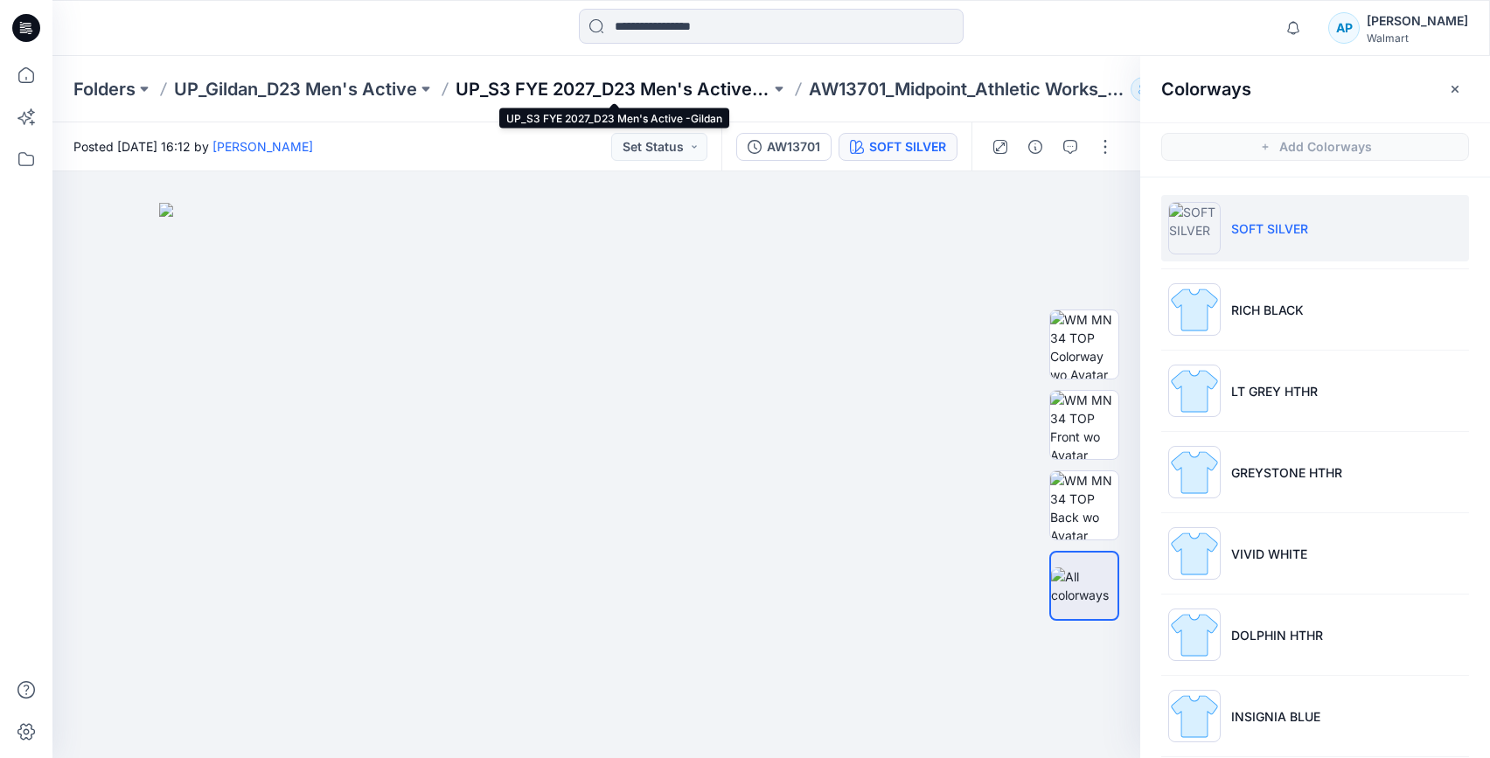
click at [632, 89] on p "UP_S3 FYE 2027_D23 Men's Active -Gildan" at bounding box center [613, 89] width 315 height 24
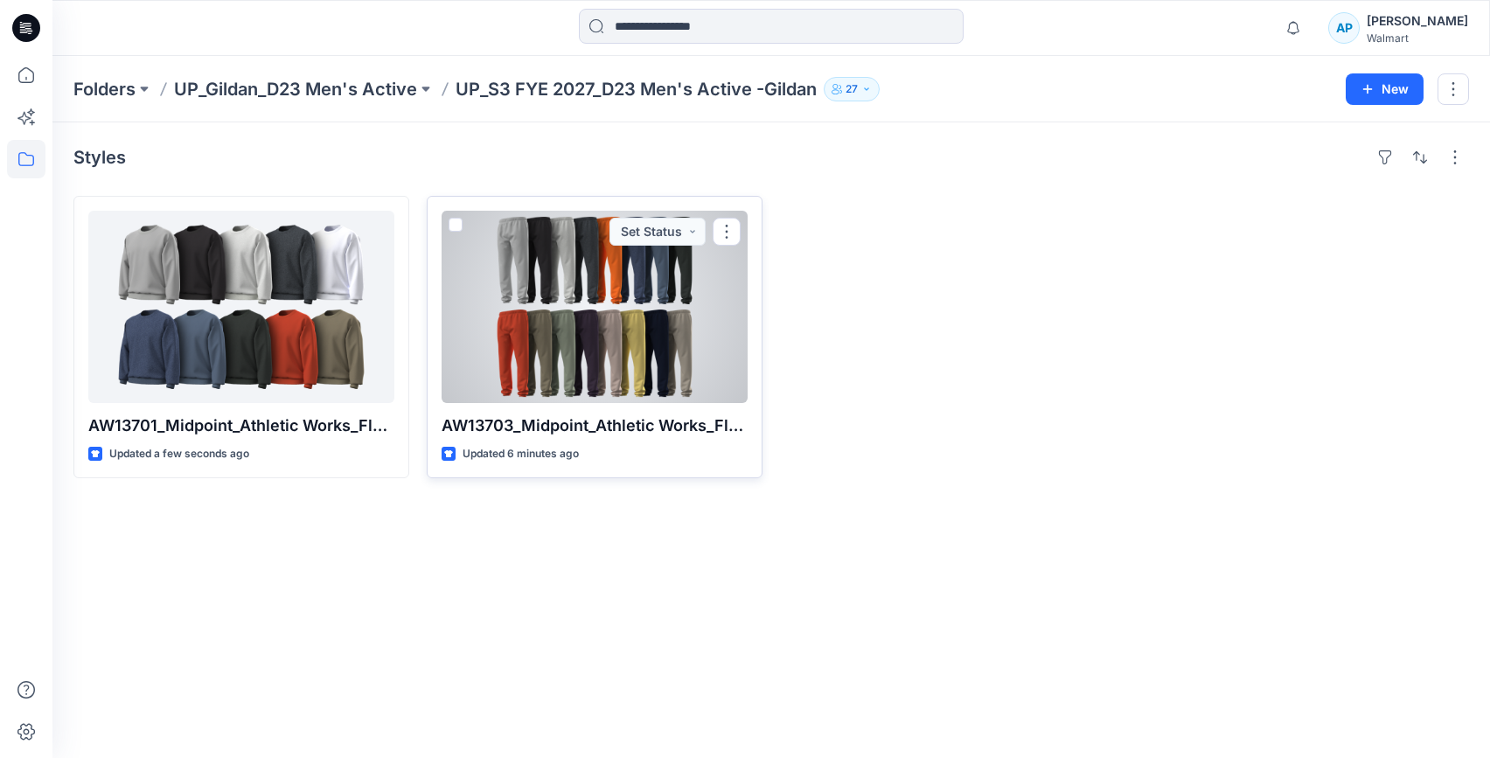
click at [624, 314] on div at bounding box center [595, 307] width 306 height 192
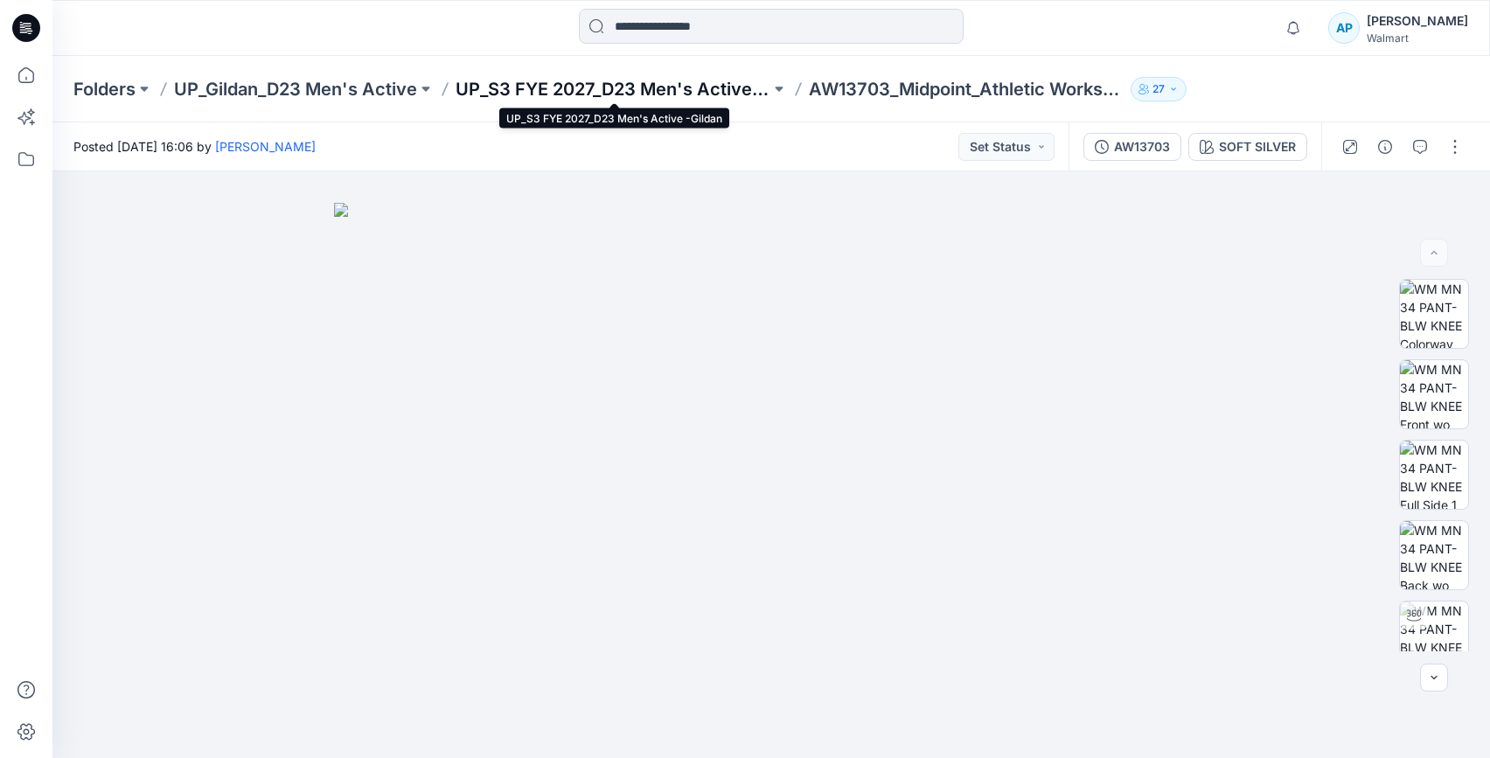
click at [603, 84] on p "UP_S3 FYE 2027_D23 Men's Active -Gildan" at bounding box center [613, 89] width 315 height 24
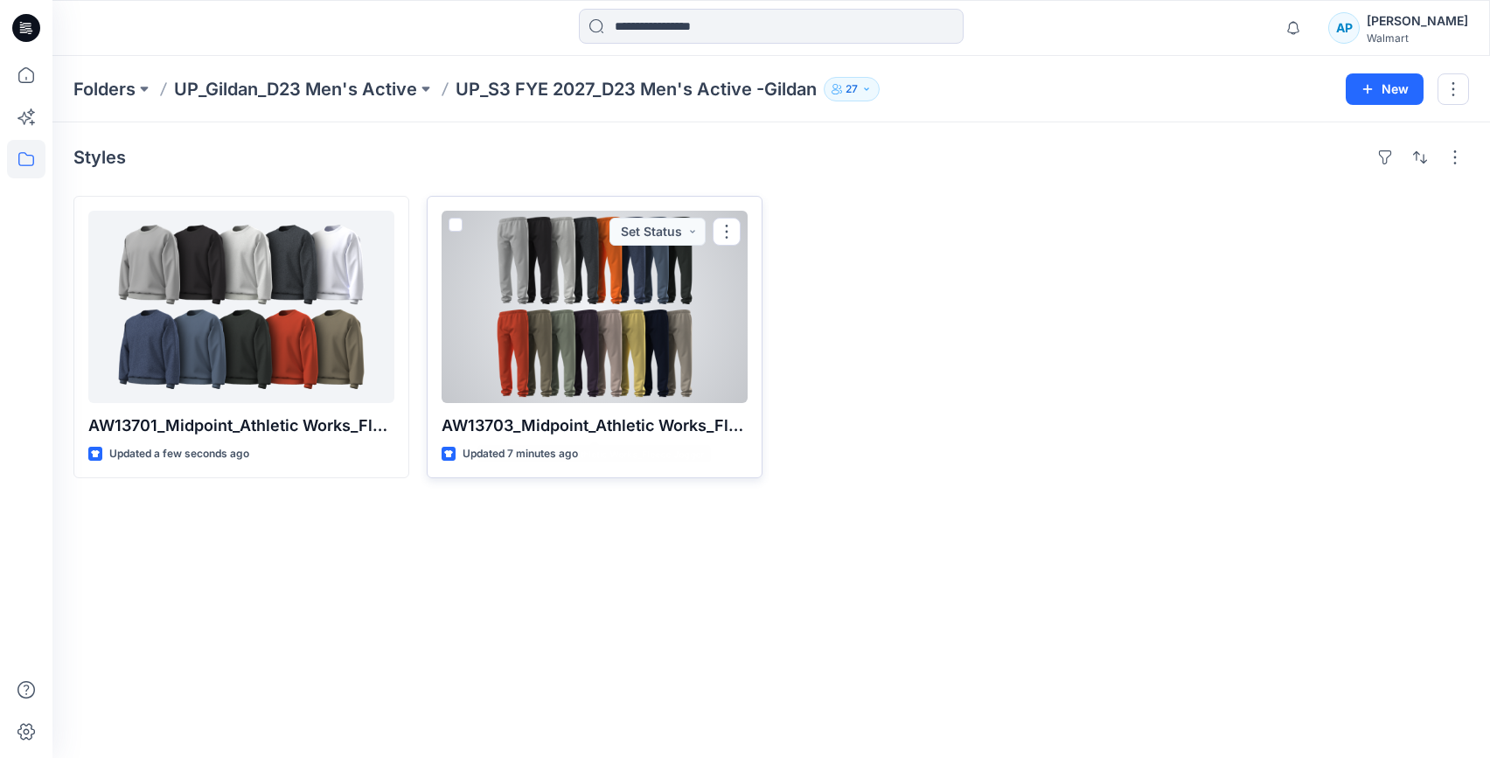
click at [623, 349] on div at bounding box center [595, 307] width 306 height 192
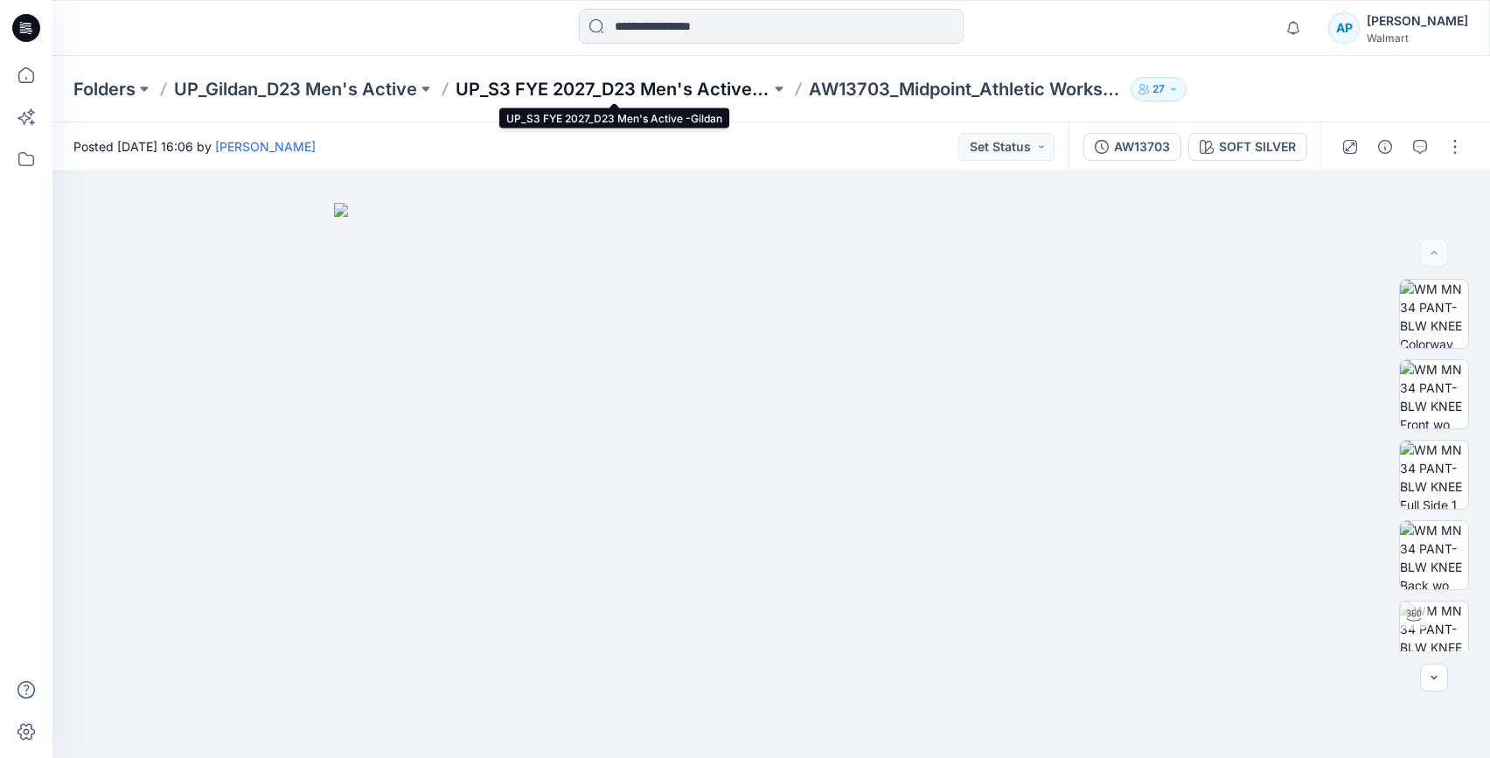
click at [689, 84] on p "UP_S3 FYE 2027_D23 Men's Active -Gildan" at bounding box center [613, 89] width 315 height 24
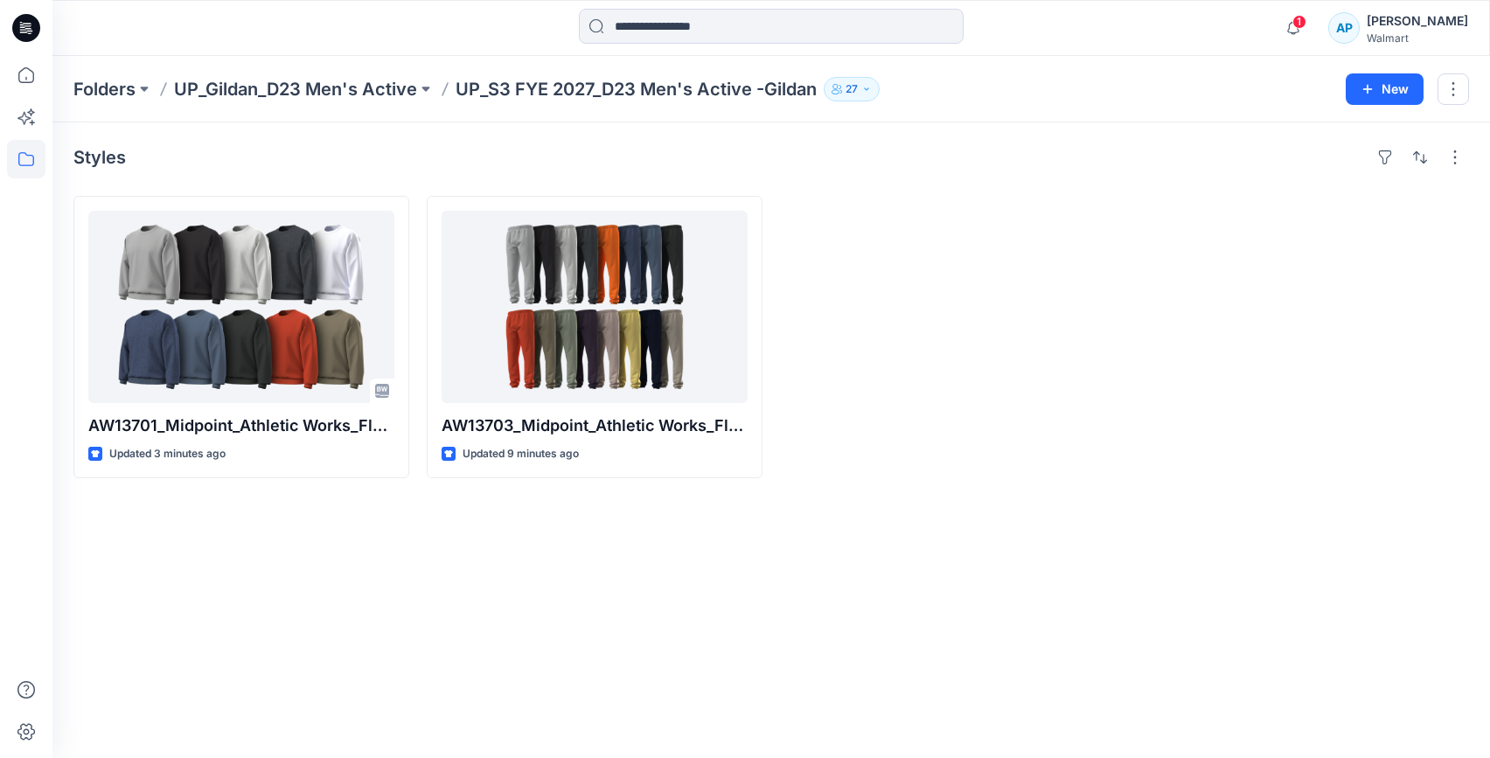
click at [568, 90] on p "UP_S3 FYE 2027_D23 Men's Active -Gildan" at bounding box center [636, 89] width 361 height 24
click at [550, 87] on p "UP_S3 FYE 2027_D23 Men's Active -Gildan" at bounding box center [636, 89] width 361 height 24
click at [361, 91] on p "UP_Gildan_D23 Men's Active" at bounding box center [295, 89] width 243 height 24
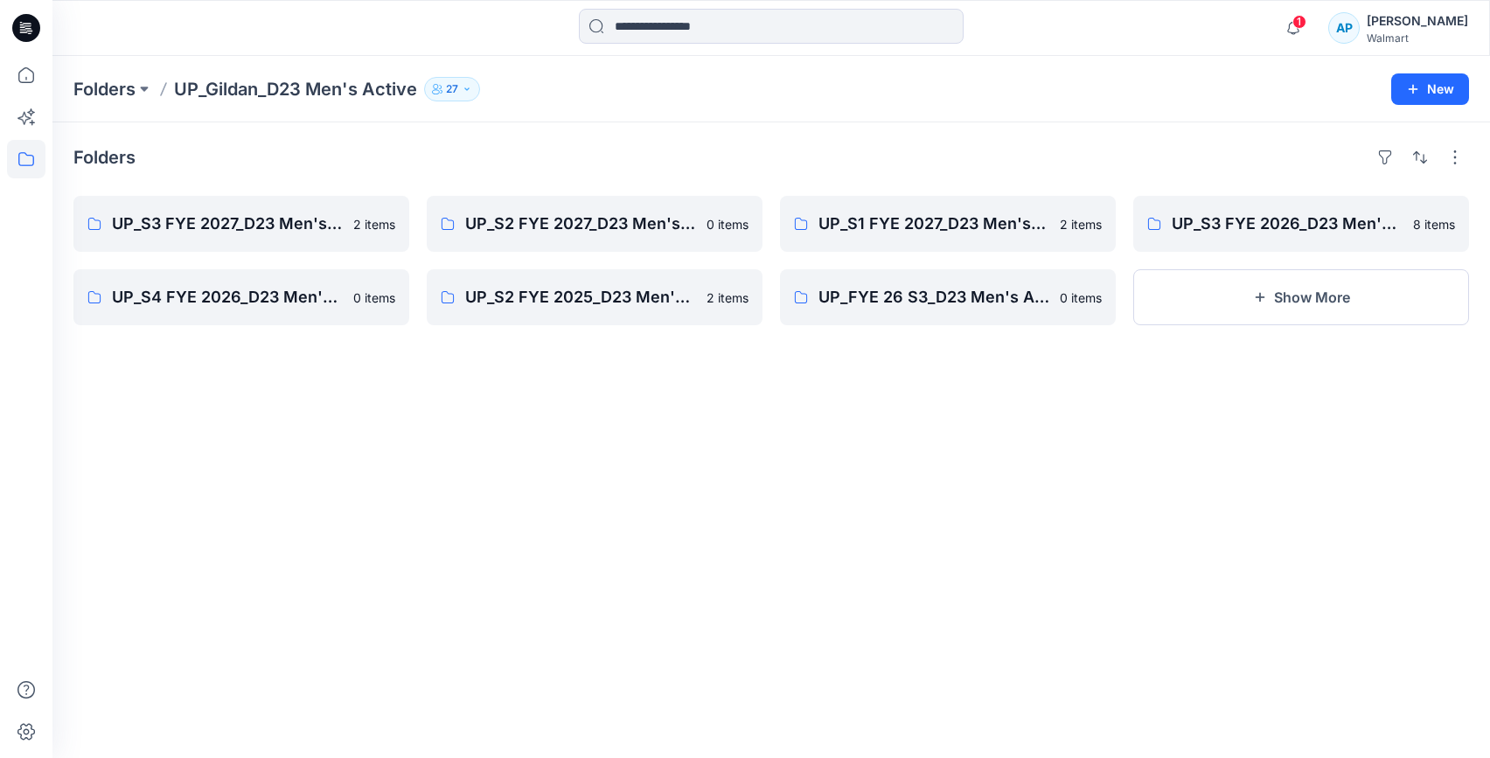
click at [222, 192] on div "Folders UP_S3 FYE 2027_D23 Men's Active -Gildan 2 items UP_S4 FYE 2026_D23 Men'…" at bounding box center [771, 440] width 1438 height 636
click at [221, 220] on p "UP_S3 FYE 2027_D23 Men's Active -Gildan" at bounding box center [239, 224] width 255 height 24
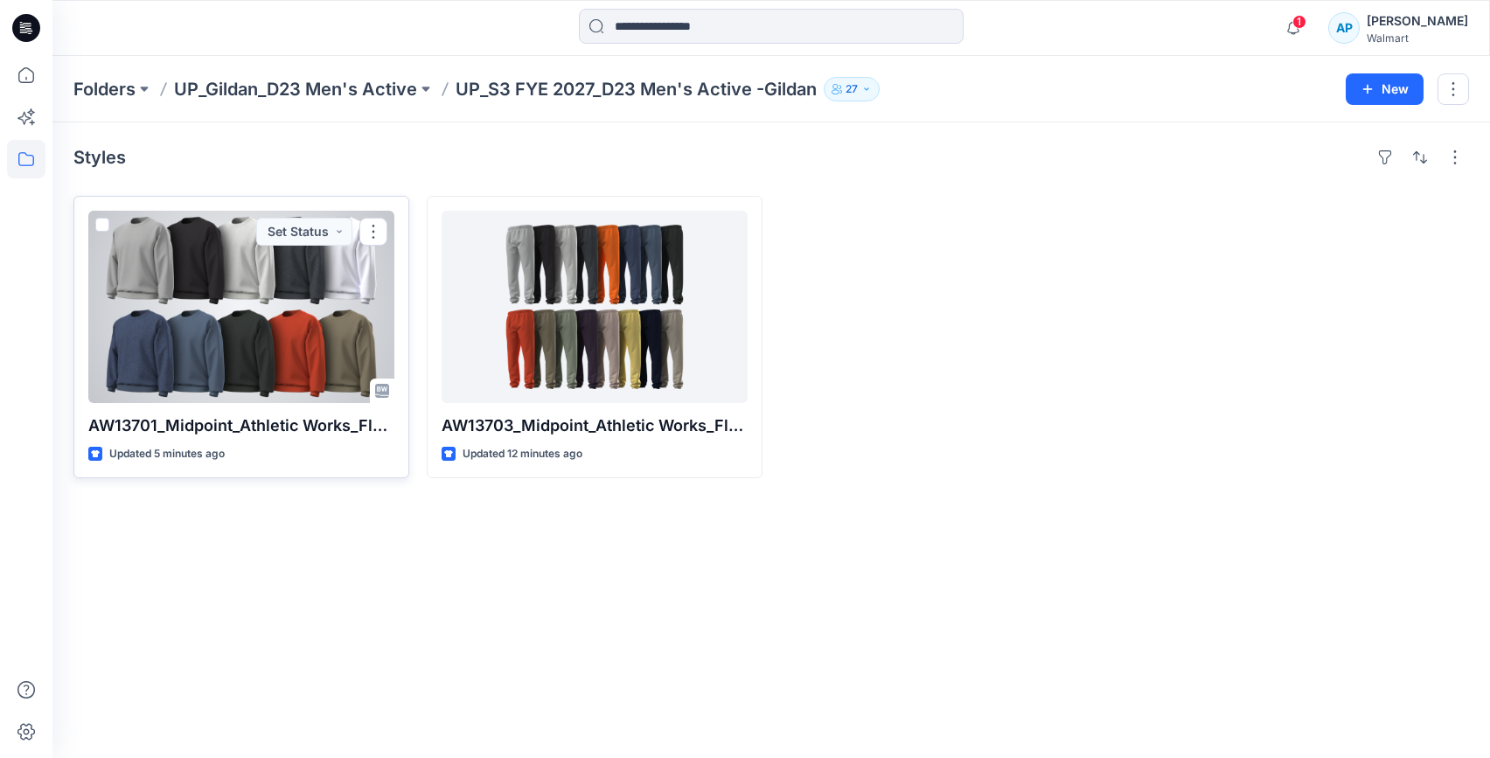
click at [266, 333] on div at bounding box center [241, 307] width 306 height 192
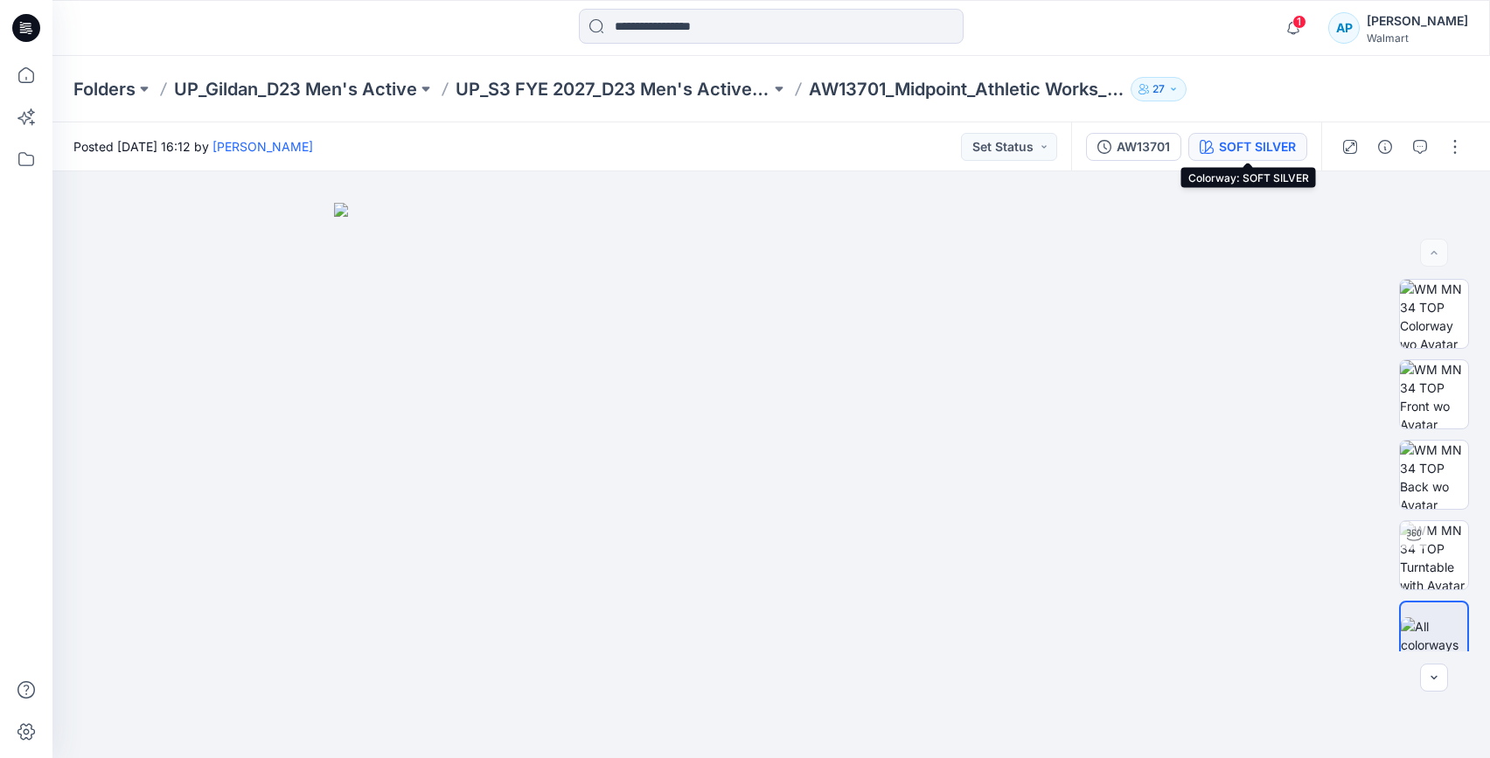
click at [1270, 137] on div "SOFT SILVER" at bounding box center [1257, 146] width 77 height 19
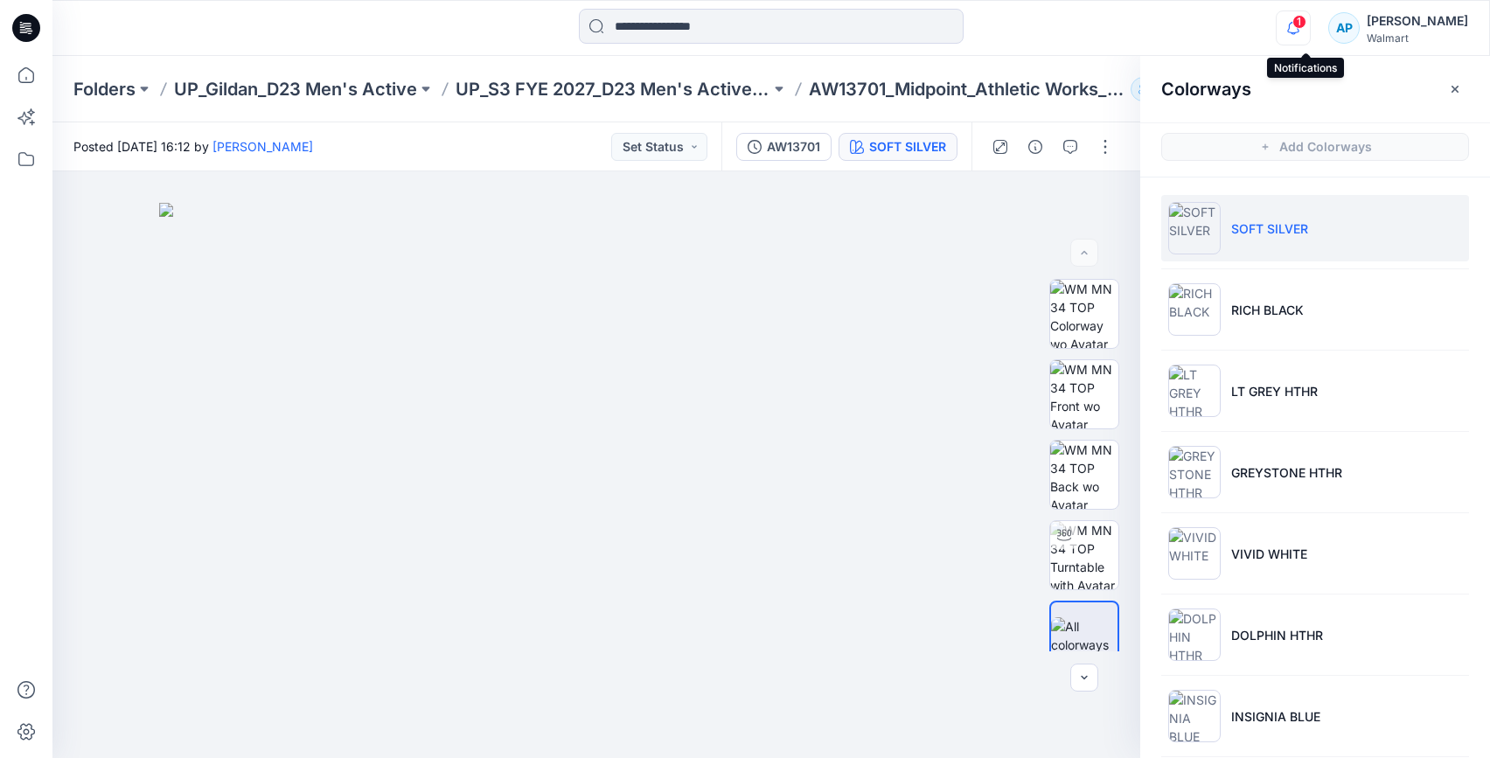
click at [1299, 30] on icon "button" at bounding box center [1293, 27] width 33 height 35
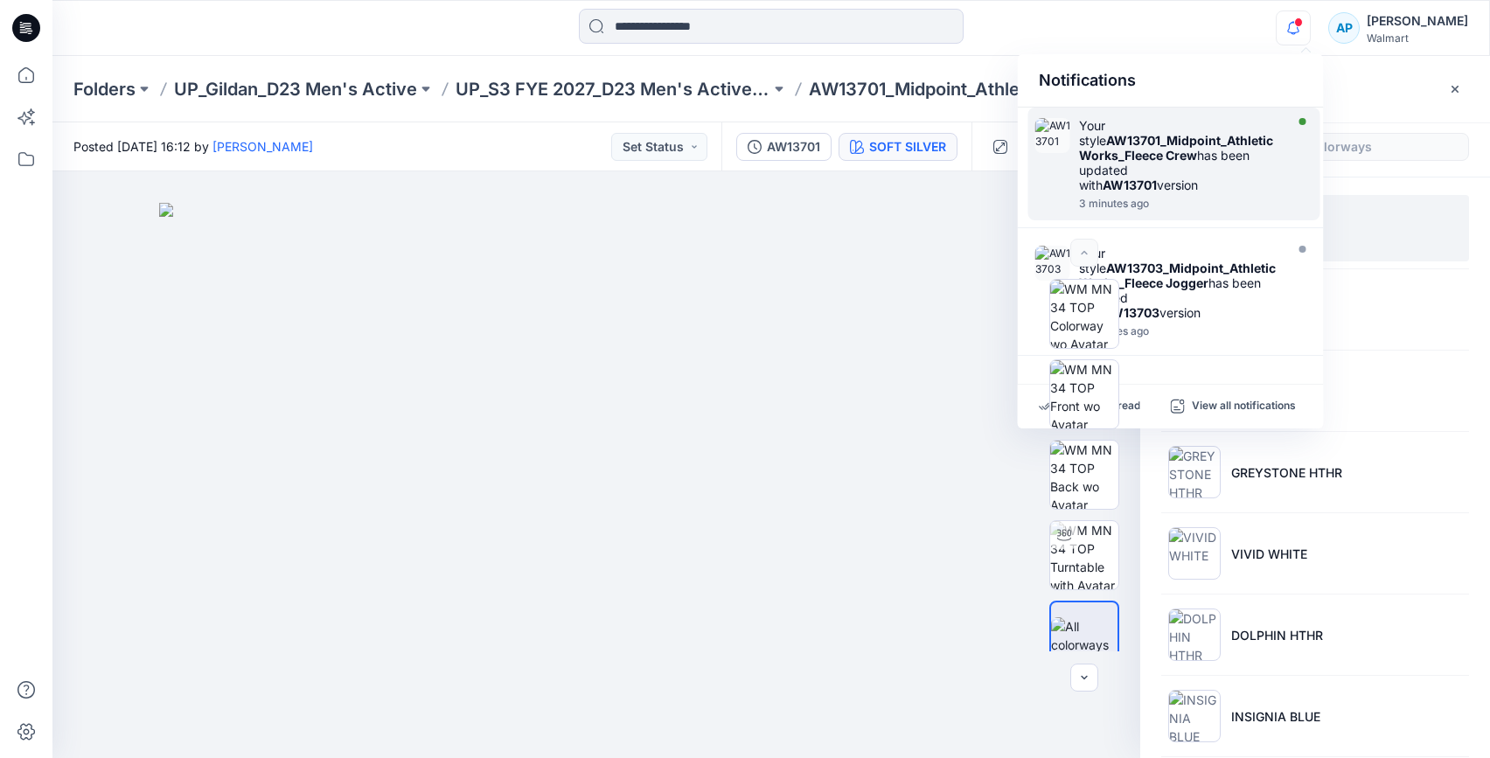
click at [1246, 170] on div "Your style AW13701_Midpoint_Athletic Works_Fleece Crew has been updated with AW…" at bounding box center [1179, 155] width 201 height 74
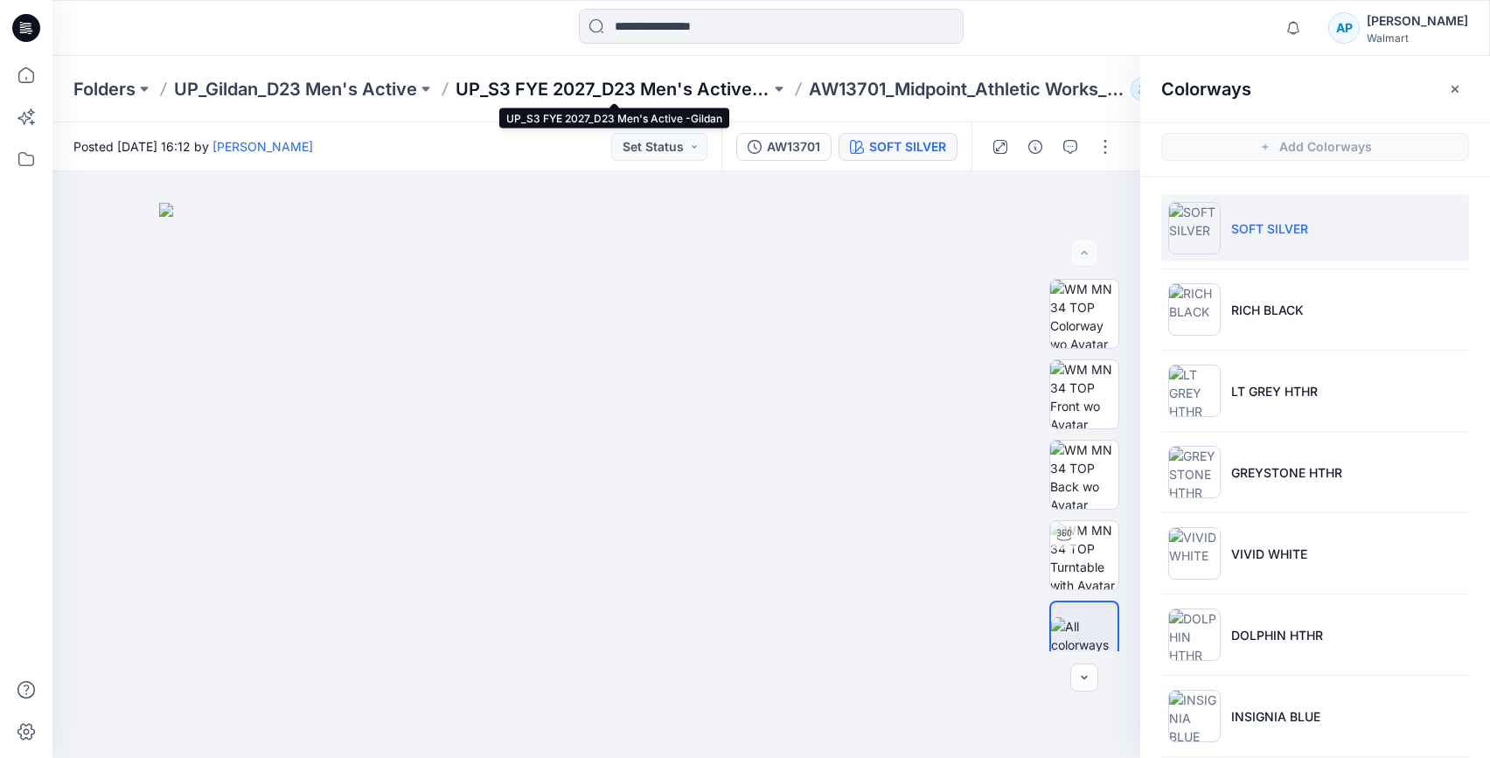
click at [669, 84] on p "UP_S3 FYE 2027_D23 Men's Active -Gildan" at bounding box center [613, 89] width 315 height 24
